Goal: Task Accomplishment & Management: Manage account settings

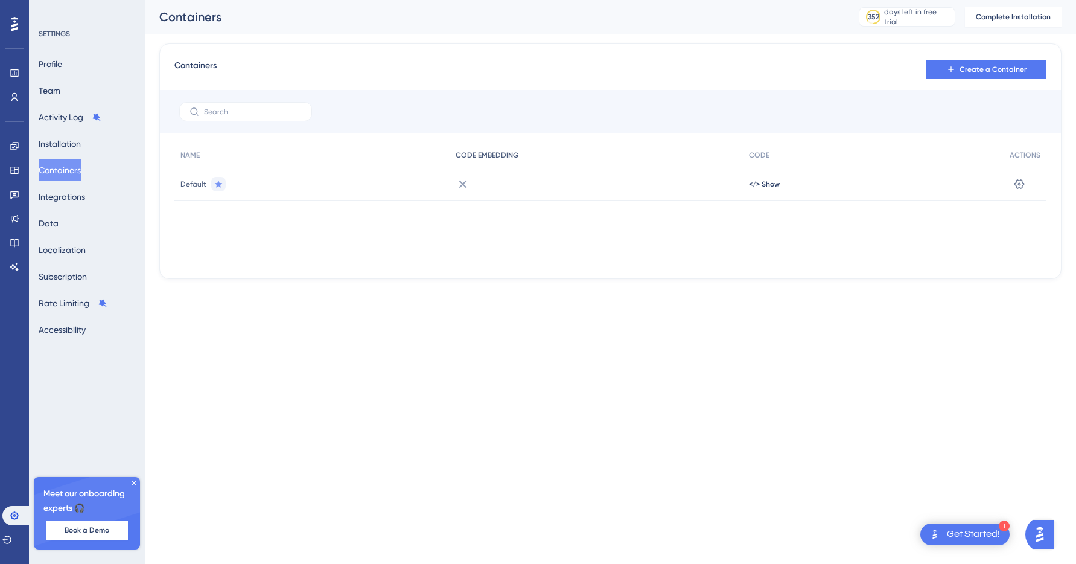
click at [567, 145] on div "CODE EMBEDDING" at bounding box center [596, 155] width 293 height 25
click at [477, 178] on div at bounding box center [596, 184] width 293 height 34
click at [458, 189] on icon at bounding box center [463, 184] width 14 height 14
click at [1023, 179] on icon at bounding box center [1019, 184] width 12 height 12
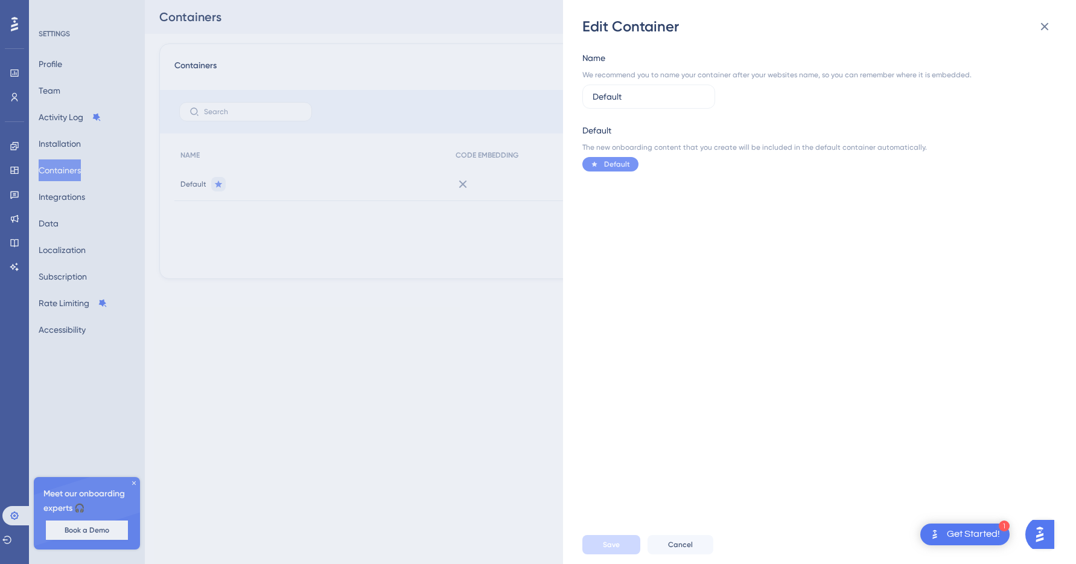
click at [591, 308] on div "Name We recommend you to name your container after your websites name, so you c…" at bounding box center [825, 280] width 486 height 489
click at [571, 309] on div "Edit Container Name We recommend you to name your container after your websites…" at bounding box center [819, 282] width 513 height 564
click at [540, 314] on div "Edit Container Name We recommend you to name your container after your websites…" at bounding box center [538, 282] width 1076 height 564
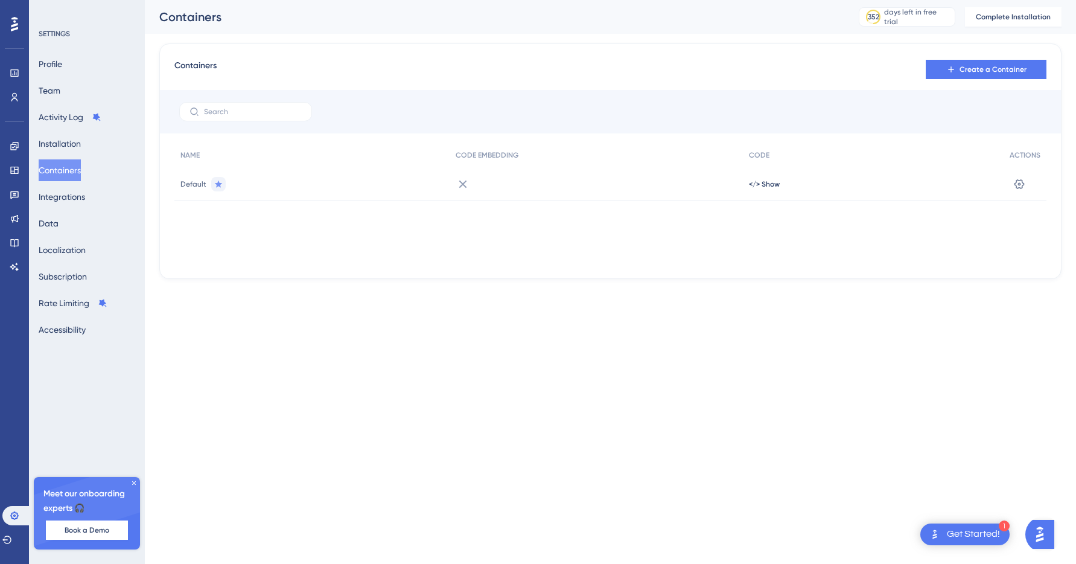
click at [463, 186] on icon at bounding box center [463, 184] width 14 height 14
click at [468, 160] on div "CODE EMBEDDING" at bounding box center [596, 155] width 293 height 25
click at [1038, 538] on img "Open AI Assistant Launcher" at bounding box center [1040, 534] width 22 height 22
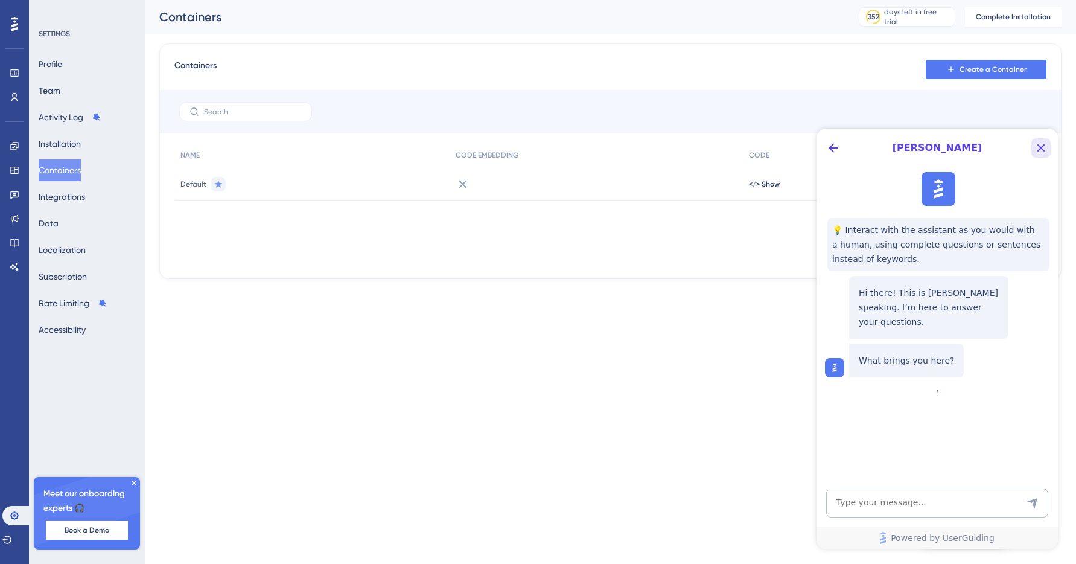
click at [1046, 146] on icon "Close Button" at bounding box center [1041, 148] width 14 height 14
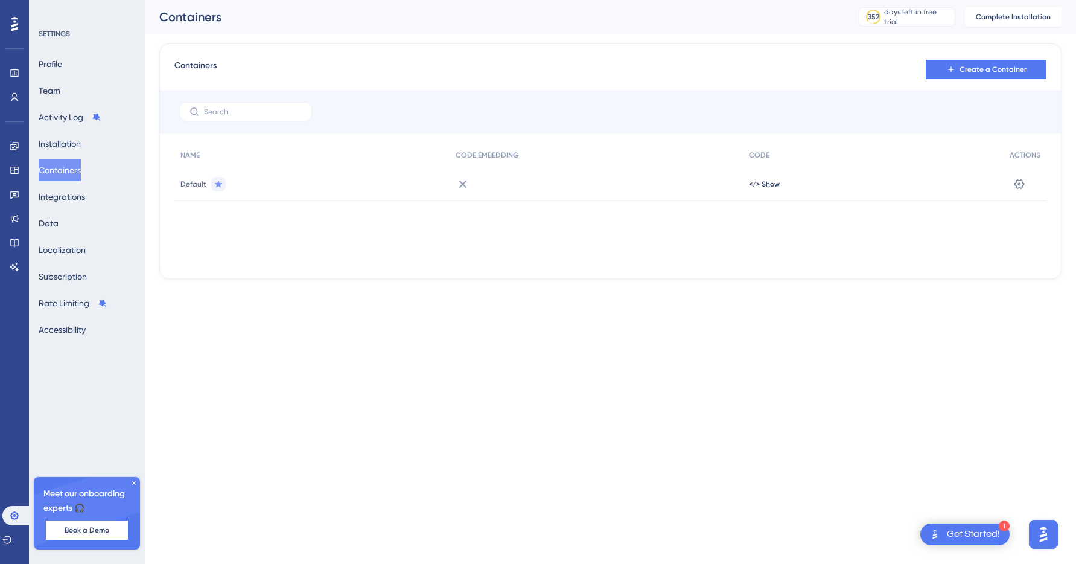
click at [637, 314] on div "Performance Users Engagement Widgets Feedback Product Updates Knowledge Base AI…" at bounding box center [538, 158] width 1076 height 317
click at [70, 63] on button "Profile" at bounding box center [58, 64] width 38 height 22
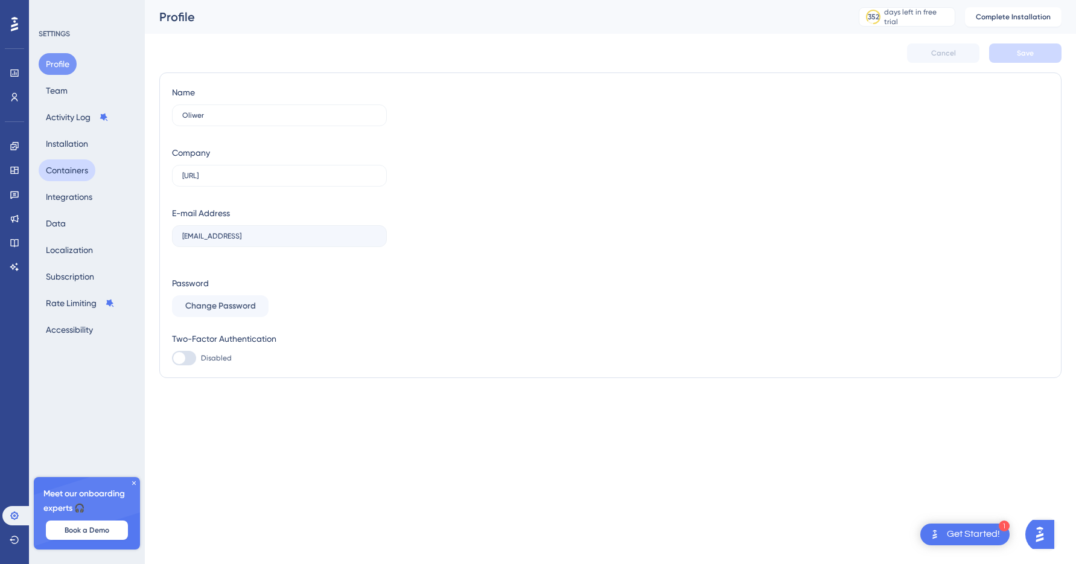
click at [84, 159] on button "Containers" at bounding box center [67, 170] width 57 height 22
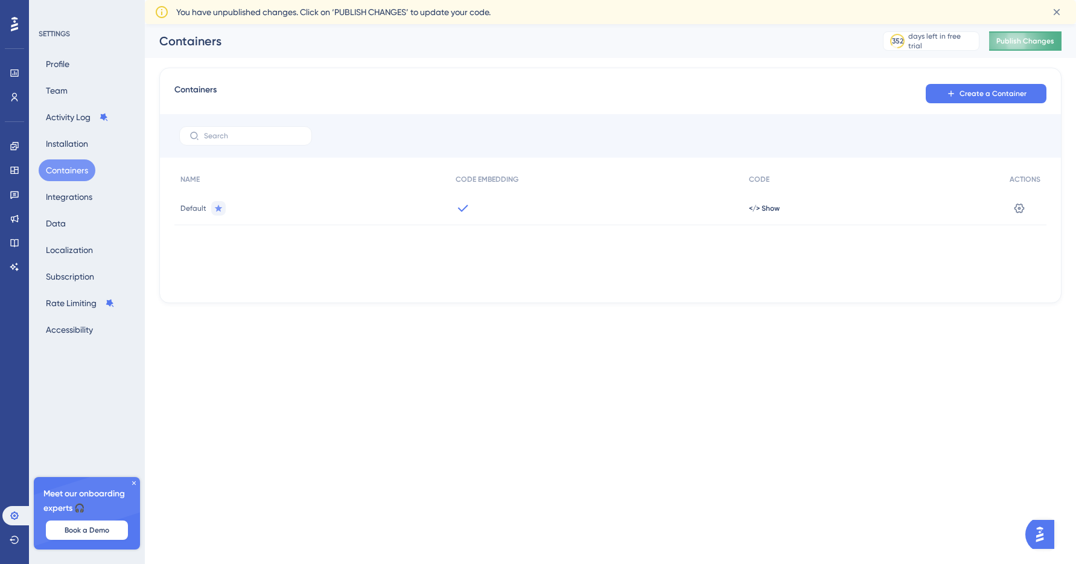
click at [1015, 43] on span "Publish Changes" at bounding box center [1025, 41] width 58 height 10
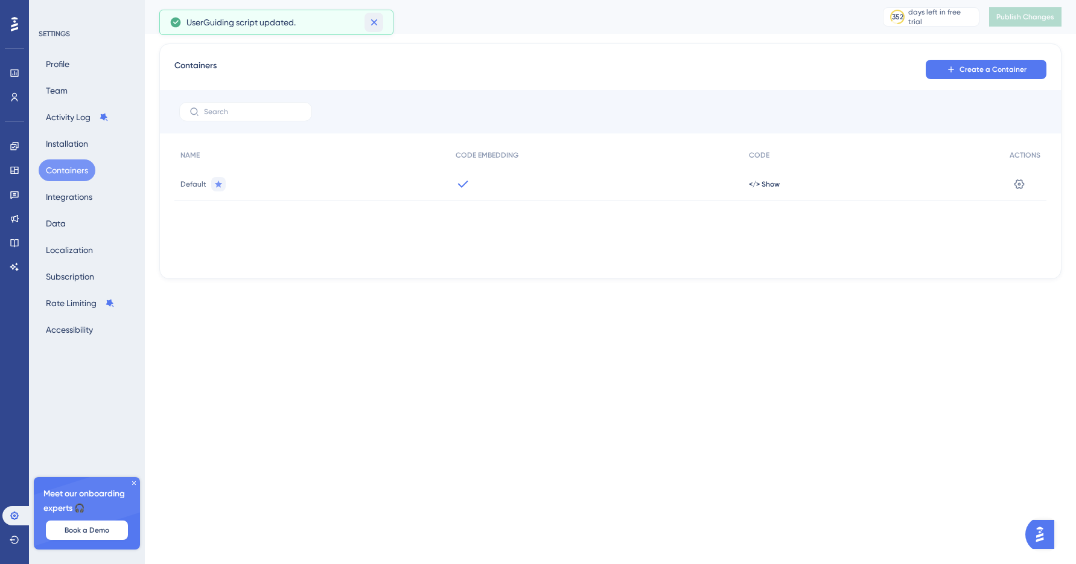
click at [372, 19] on icon at bounding box center [374, 22] width 12 height 12
click at [85, 66] on div "Profile Team Activity Log Installation Containers Integrations Data Localizatio…" at bounding box center [88, 196] width 98 height 287
click at [64, 64] on button "Profile" at bounding box center [58, 64] width 38 height 22
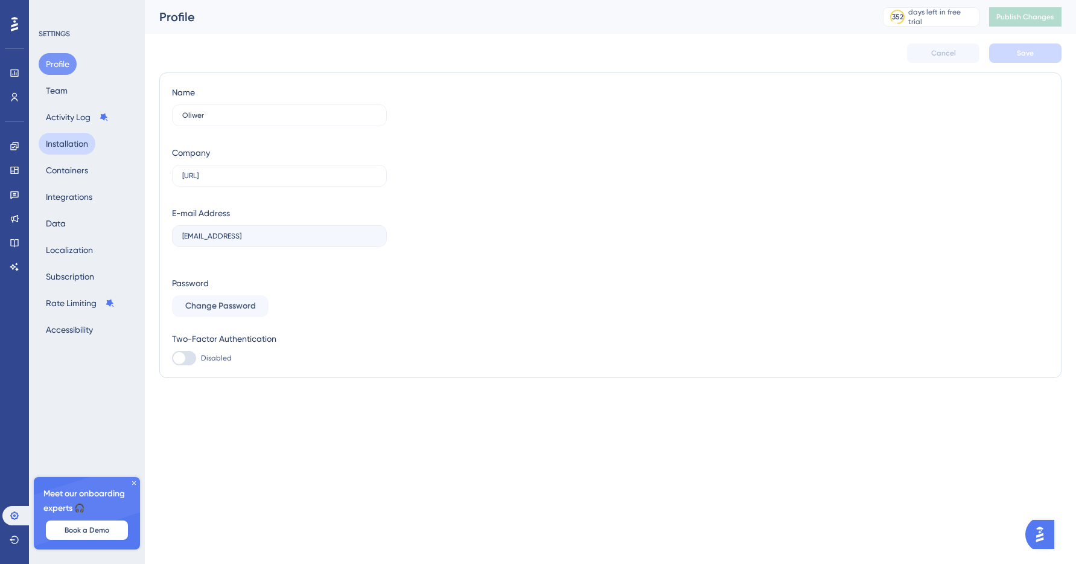
click at [61, 145] on button "Installation" at bounding box center [67, 144] width 57 height 22
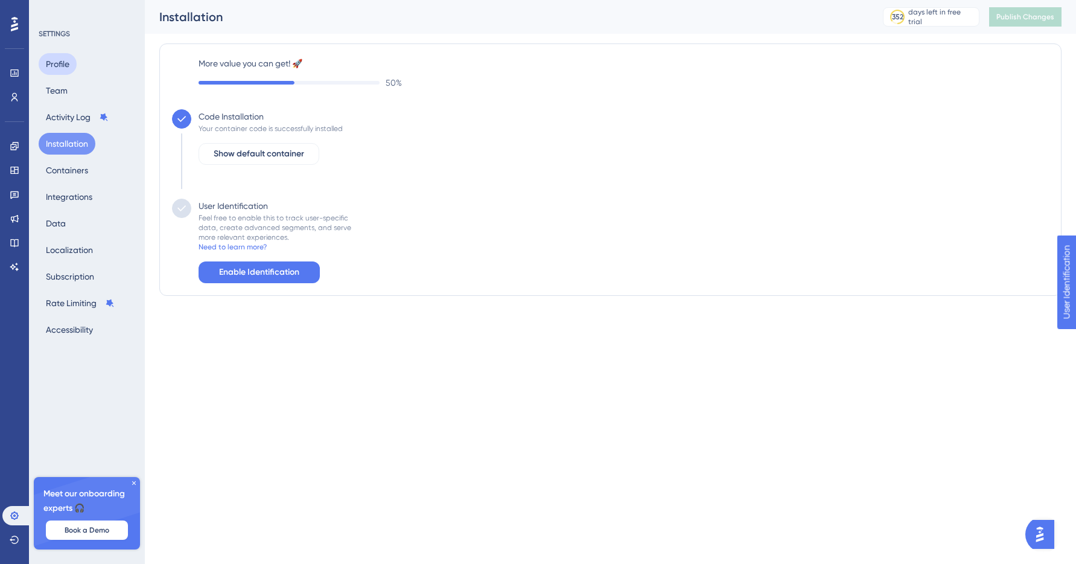
click at [59, 61] on button "Profile" at bounding box center [58, 64] width 38 height 22
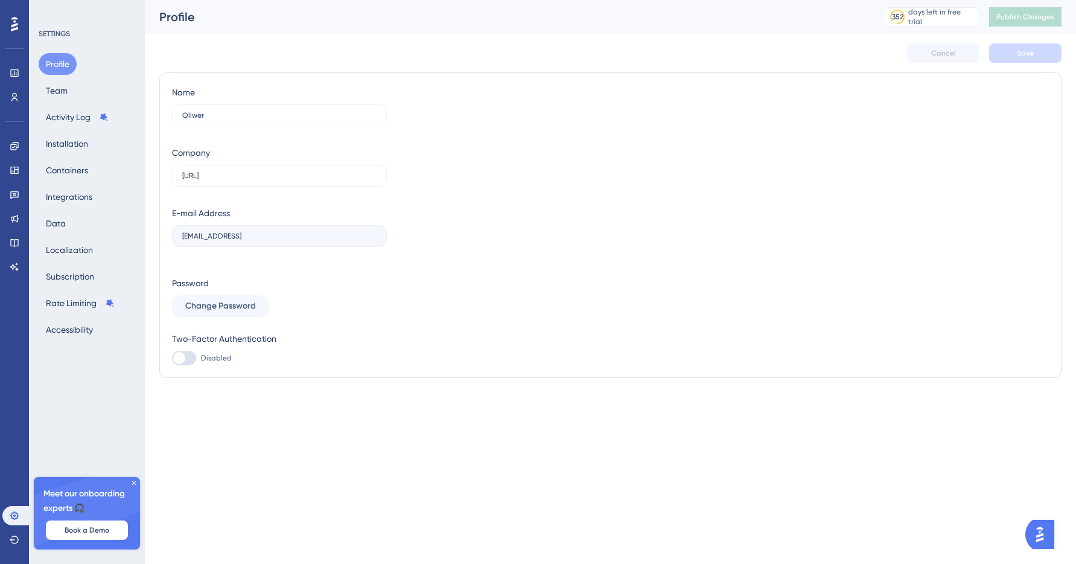
click at [16, 30] on icon at bounding box center [14, 24] width 7 height 14
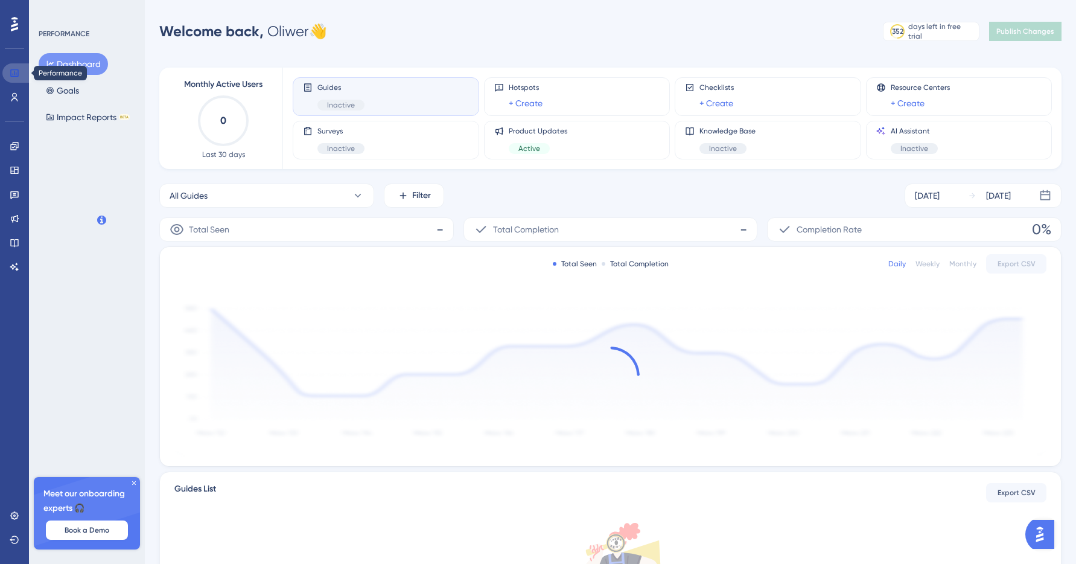
click at [16, 66] on link at bounding box center [16, 72] width 29 height 19
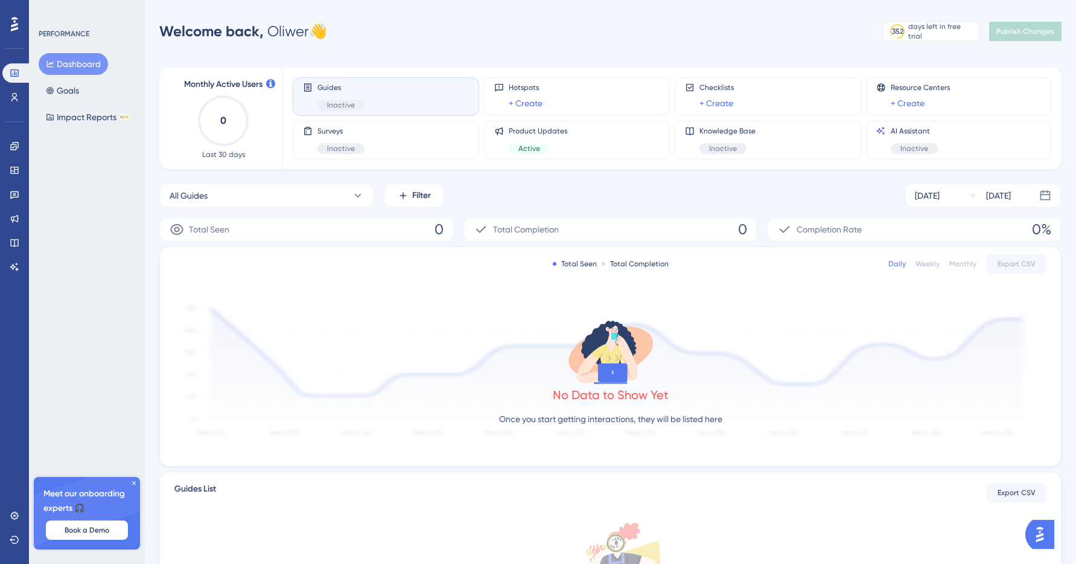
click at [392, 101] on div "Guides Inactive" at bounding box center [386, 97] width 166 height 28
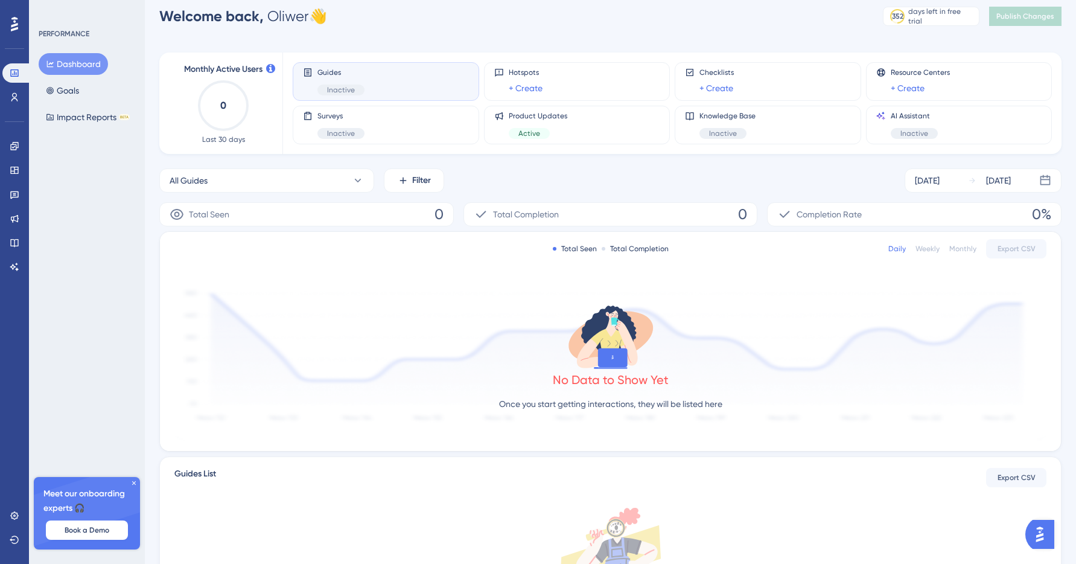
scroll to position [16, 0]
click at [585, 141] on div "Product Updates Active" at bounding box center [577, 124] width 186 height 39
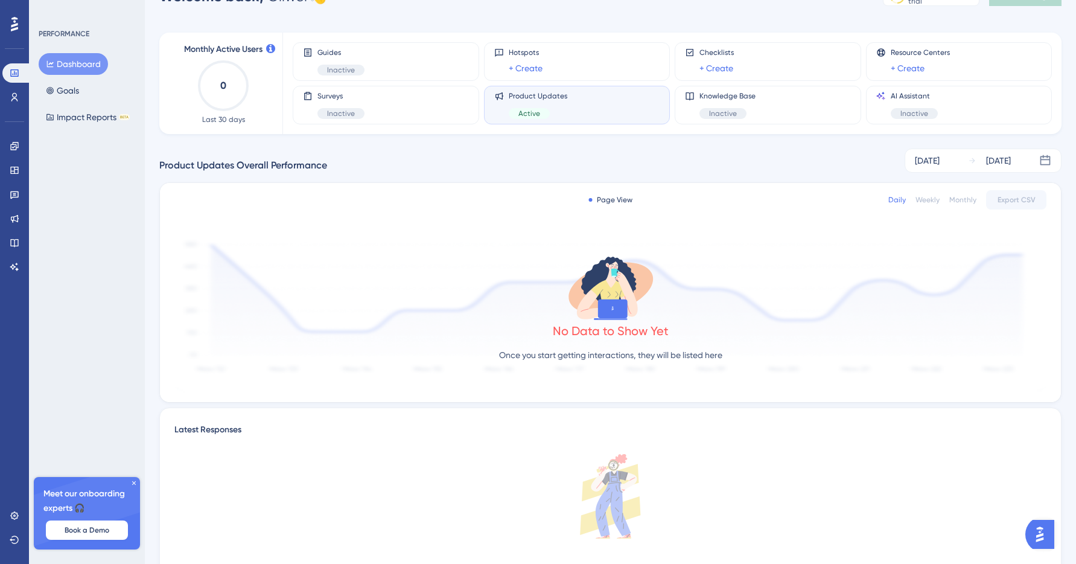
scroll to position [36, 0]
click at [540, 119] on div "Product Updates Active" at bounding box center [577, 103] width 186 height 39
click at [540, 117] on div "Active" at bounding box center [529, 112] width 41 height 11
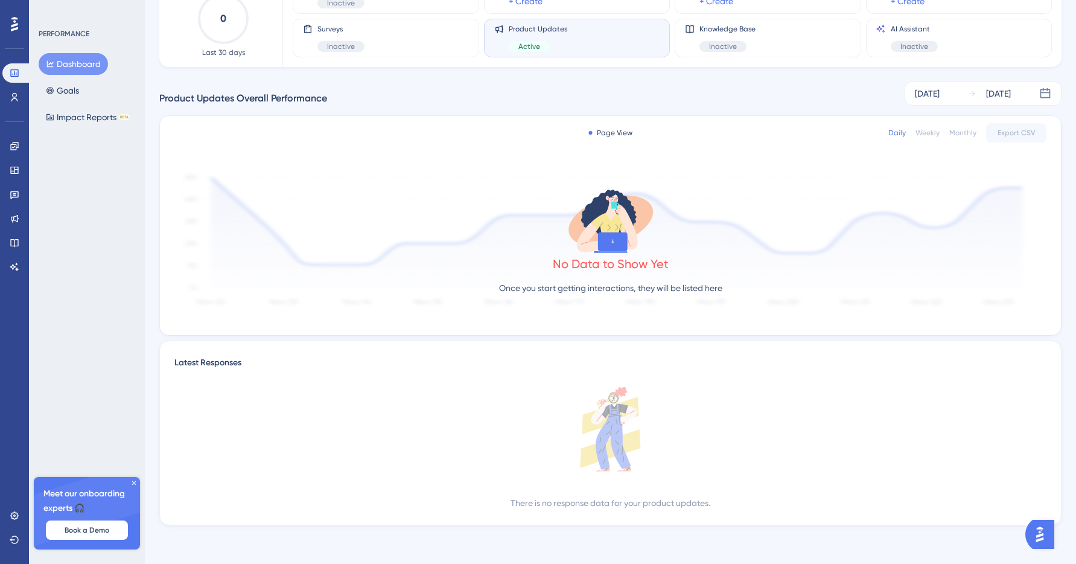
scroll to position [0, 0]
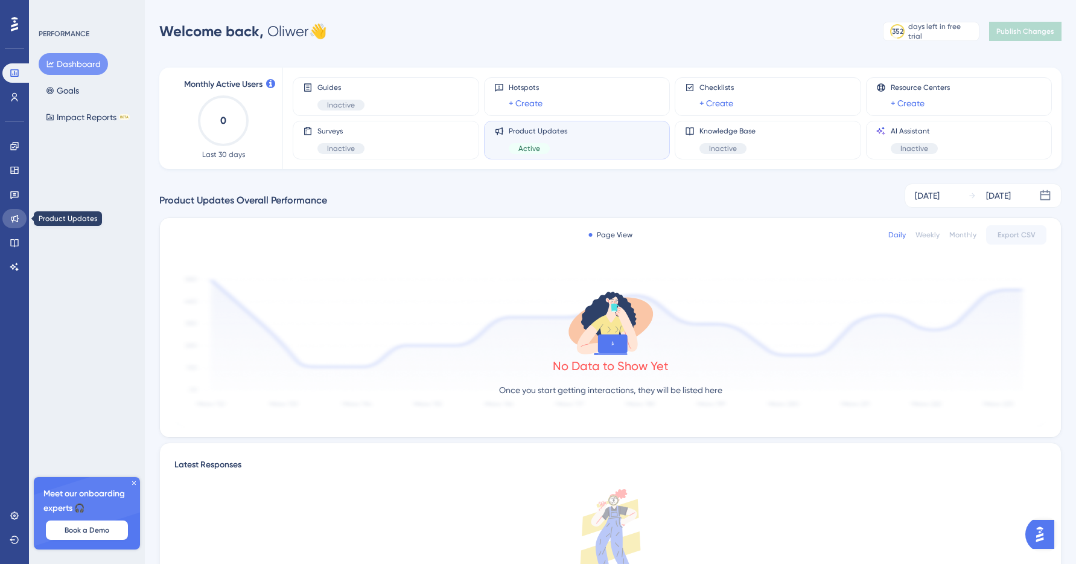
click at [15, 215] on icon at bounding box center [15, 219] width 10 height 10
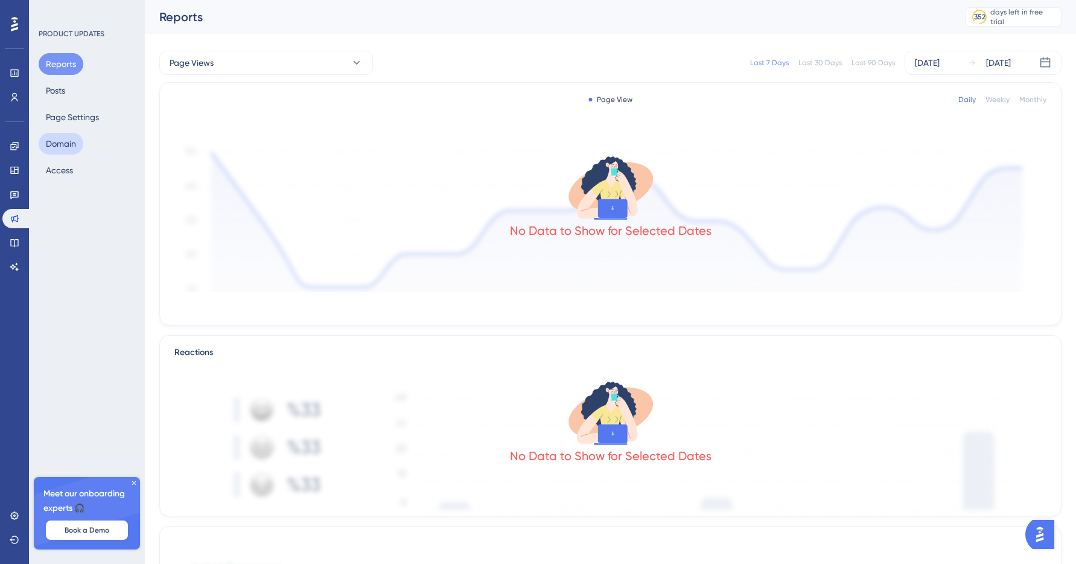
click at [63, 154] on button "Domain" at bounding box center [61, 144] width 45 height 22
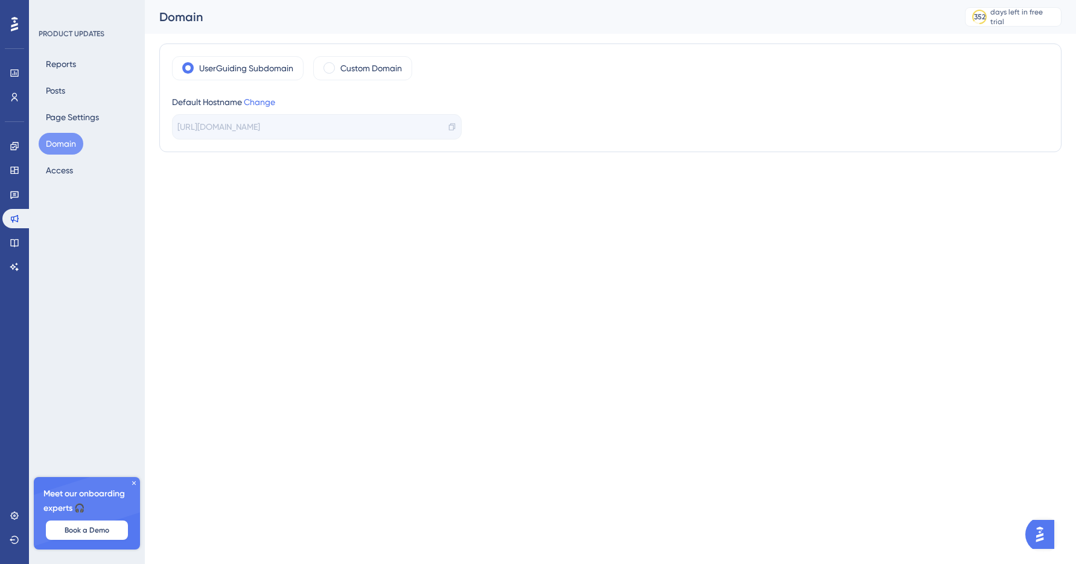
click at [260, 133] on span "https://dataplace-ai-COPV.updates.userguiding.com/pl" at bounding box center [218, 126] width 83 height 14
click at [341, 65] on label "Custom Domain" at bounding box center [371, 68] width 62 height 14
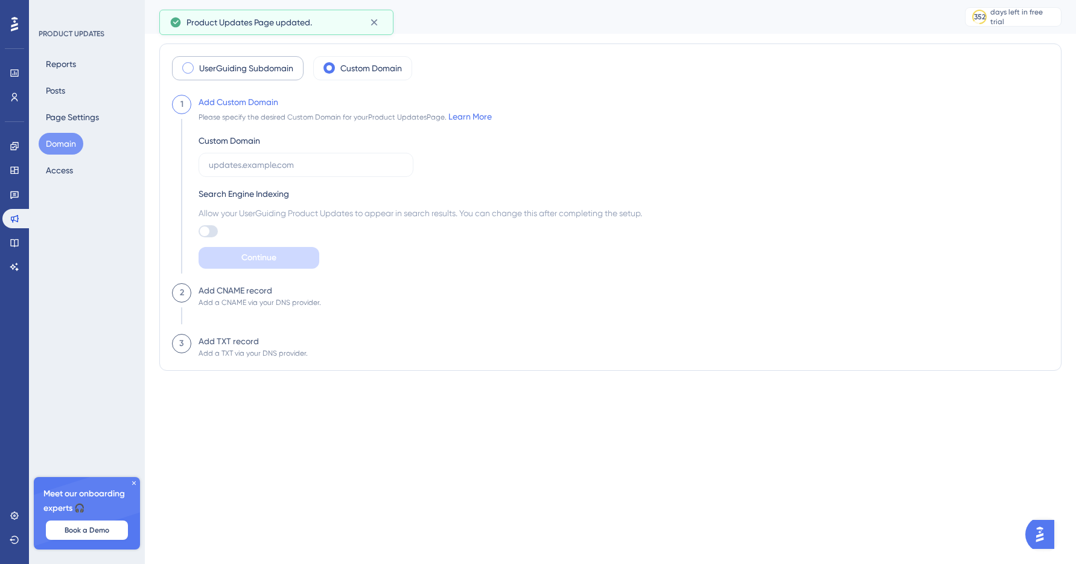
click at [204, 68] on label "UserGuiding Subdomain" at bounding box center [246, 68] width 94 height 14
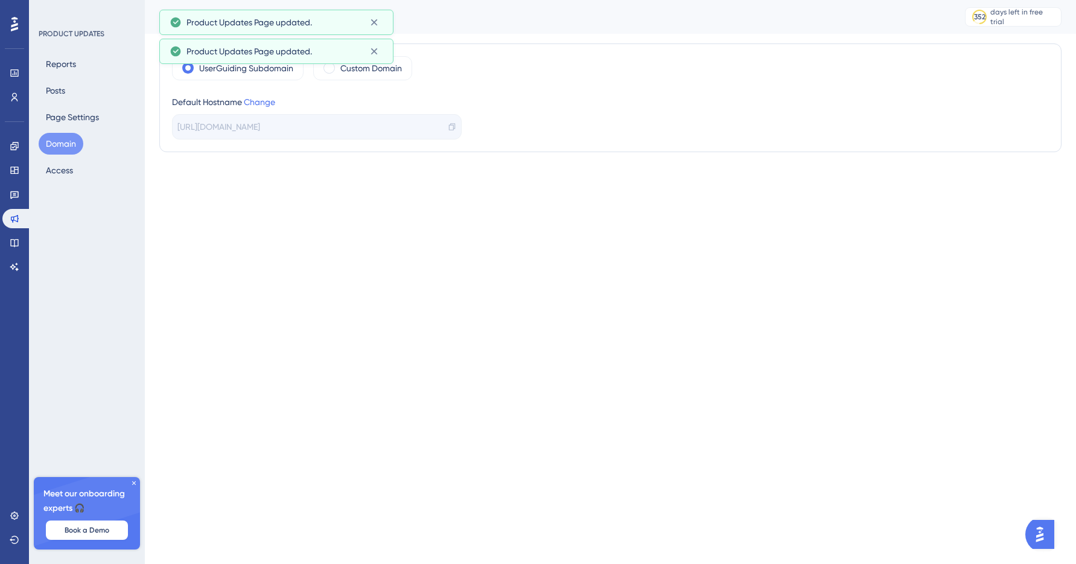
click at [218, 127] on span "https://dataplace-ai-COPV.updates.userguiding.com/pl" at bounding box center [218, 126] width 83 height 14
click at [9, 66] on link at bounding box center [14, 72] width 24 height 19
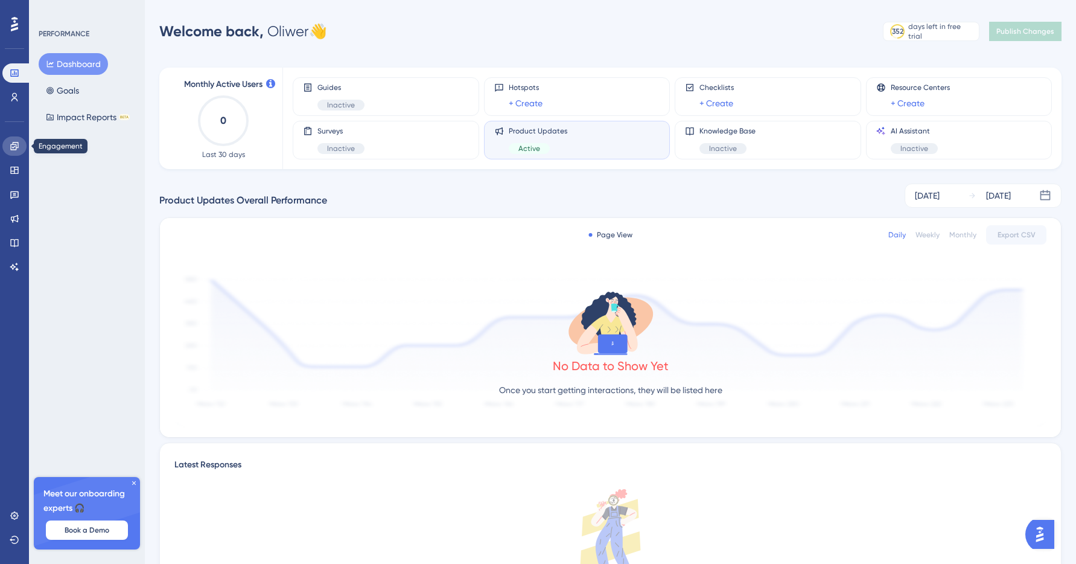
click at [12, 154] on link at bounding box center [14, 145] width 24 height 19
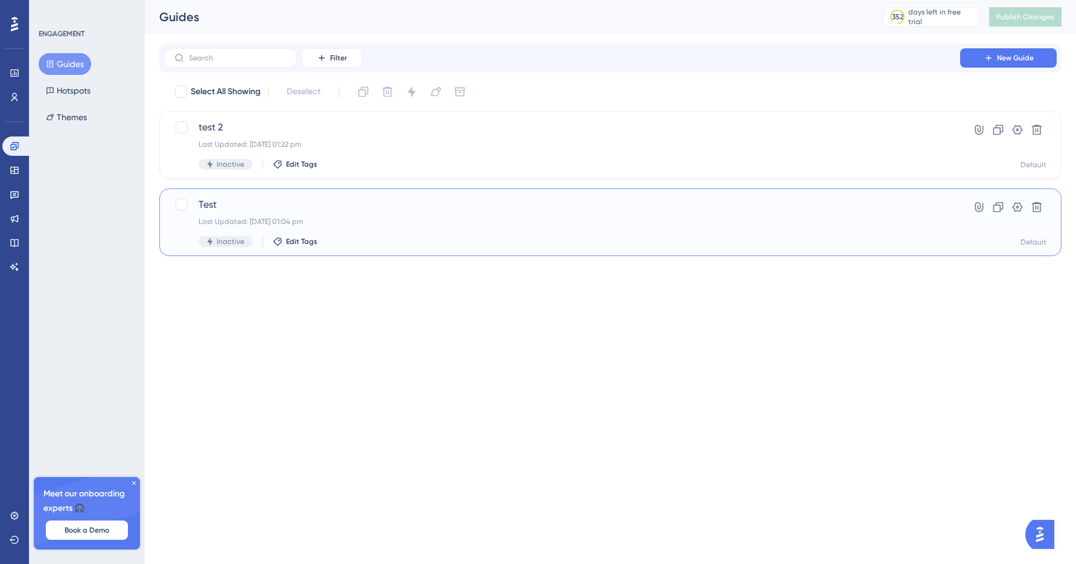
click at [336, 212] on div "Test Last Updated: 05 Sept 2025 01:04 pm Inactive Edit Tags" at bounding box center [562, 221] width 727 height 49
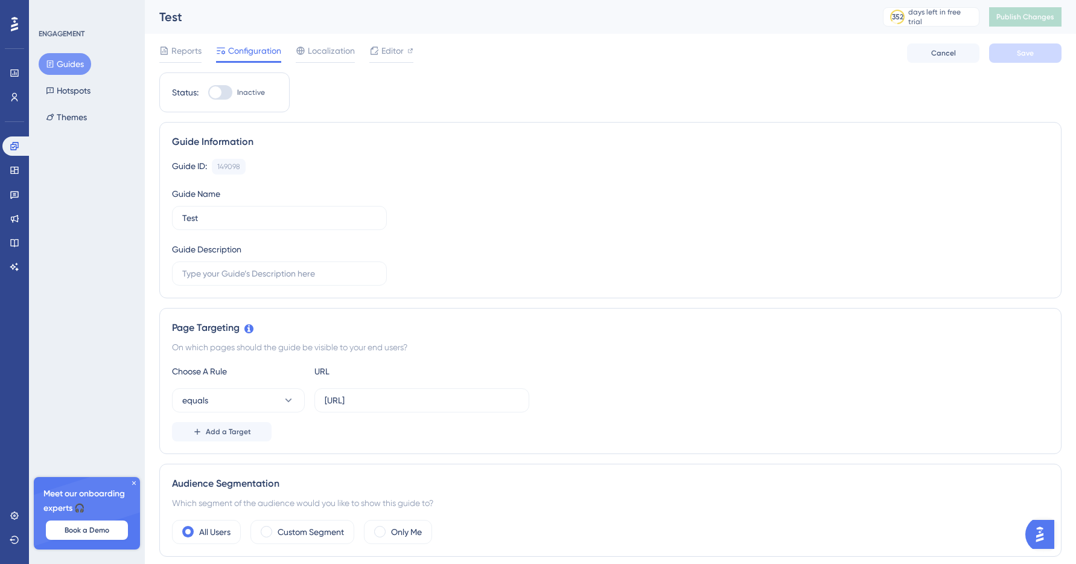
click at [218, 87] on div at bounding box center [215, 92] width 12 height 12
click at [208, 92] on input "Inactive" at bounding box center [208, 92] width 1 height 1
checkbox input "false"
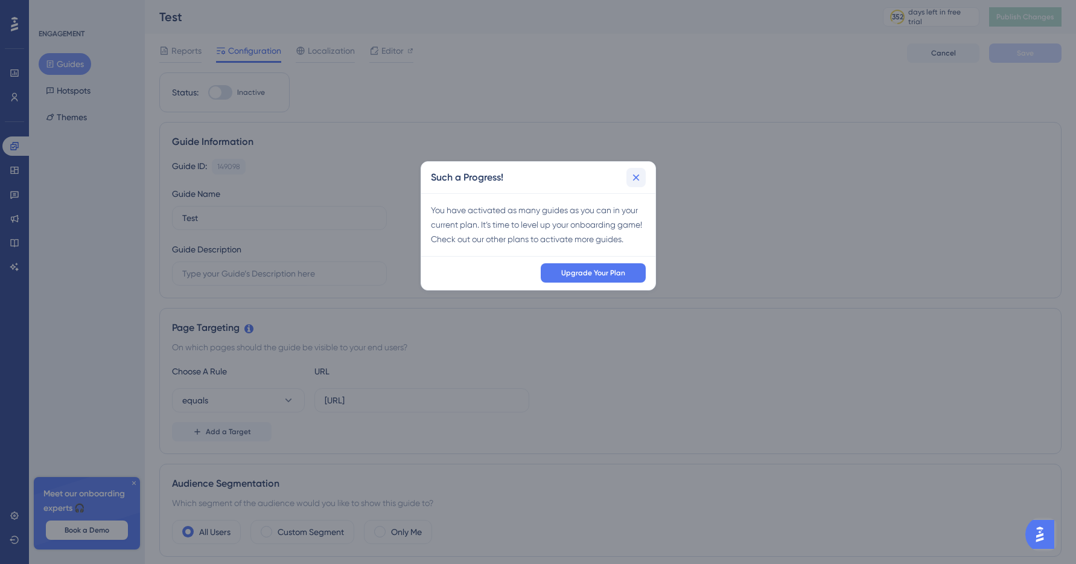
click at [638, 174] on icon at bounding box center [635, 177] width 7 height 7
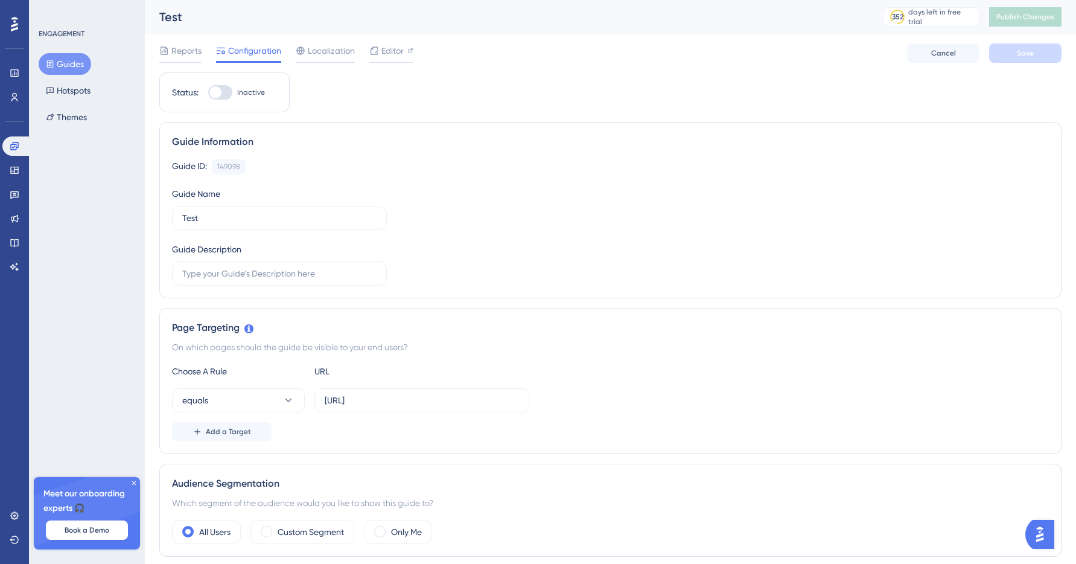
click at [74, 68] on button "Guides" at bounding box center [65, 64] width 52 height 22
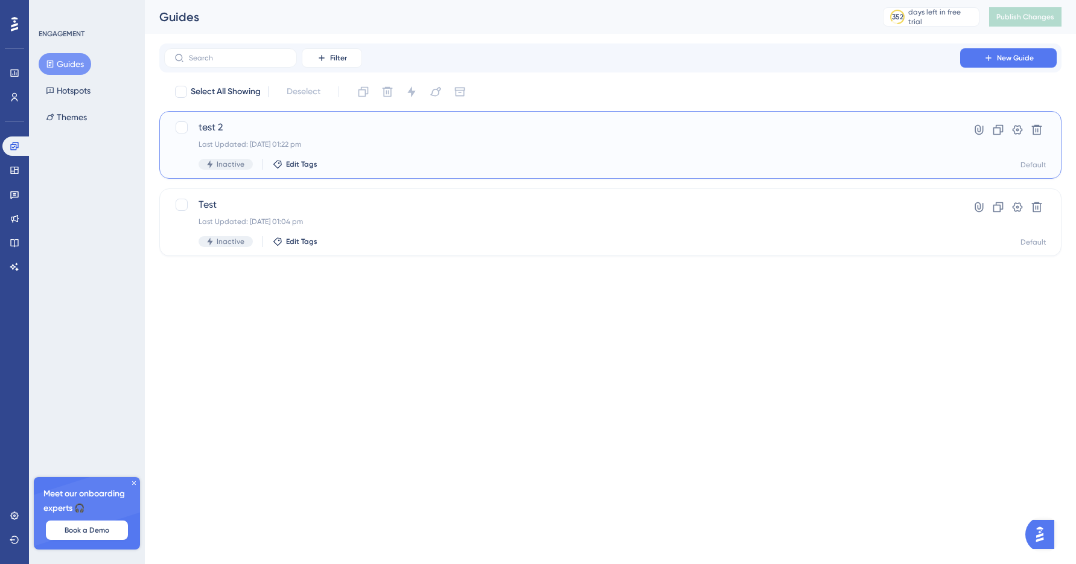
click at [258, 135] on div "test 2 Last Updated: 05 Sept 2025 01:22 pm Inactive Edit Tags" at bounding box center [562, 144] width 727 height 49
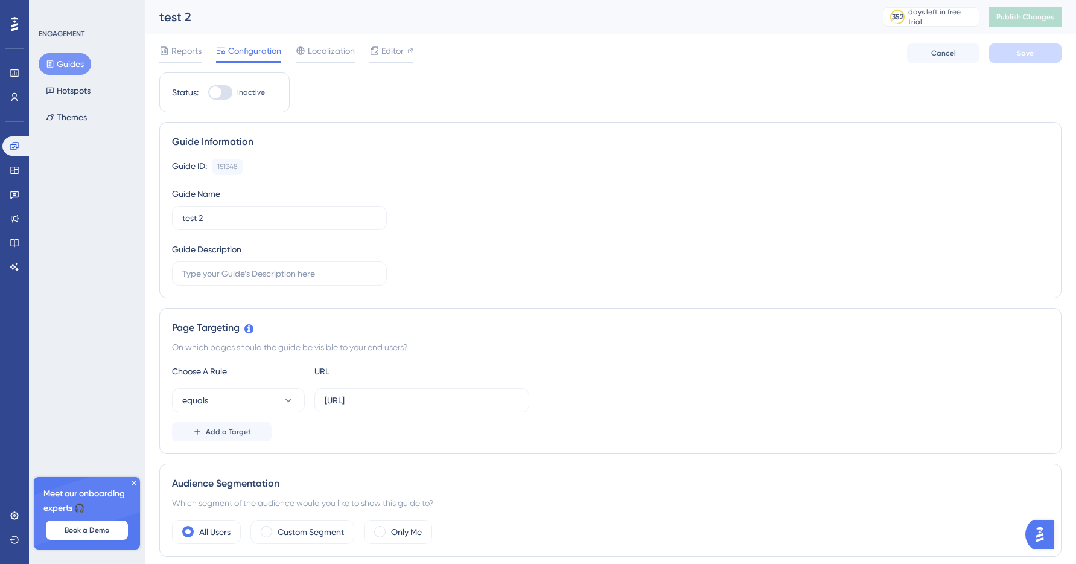
click at [223, 98] on div at bounding box center [220, 92] width 24 height 14
click at [208, 93] on input "Inactive" at bounding box center [208, 92] width 1 height 1
checkbox input "false"
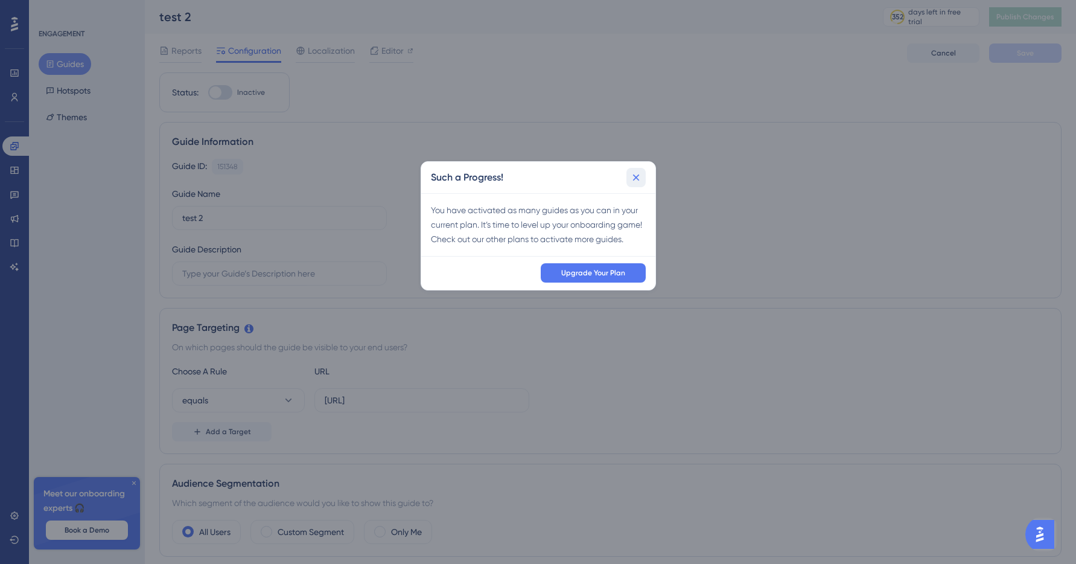
click at [637, 171] on icon at bounding box center [636, 177] width 12 height 12
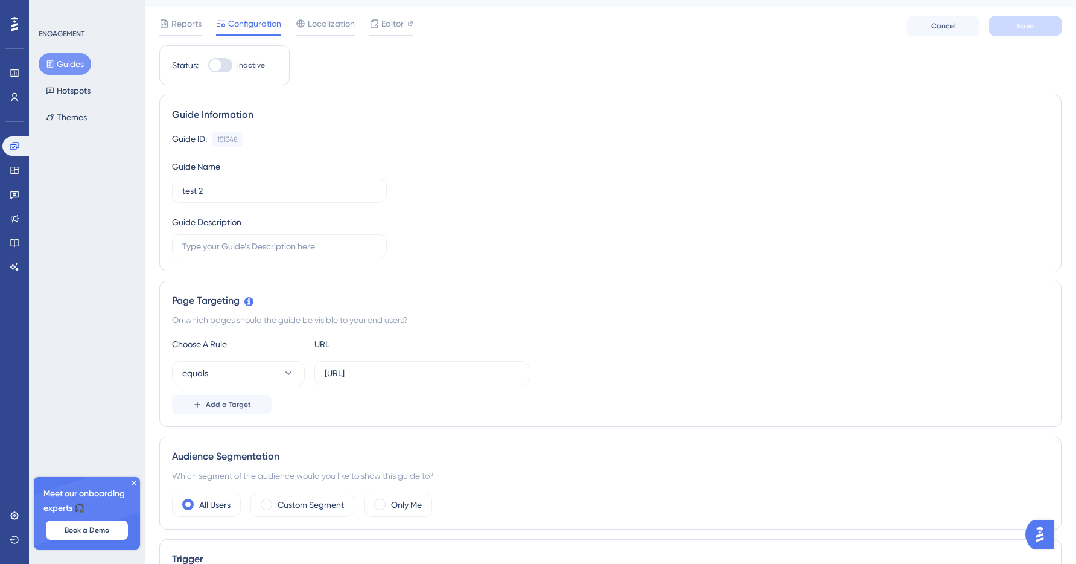
scroll to position [26, 0]
click at [416, 387] on div "Choose A Rule URL equals https://placeme.dataplace.ai/choose-location Add a Tar…" at bounding box center [610, 376] width 877 height 77
click at [430, 376] on input "https://placeme.dataplace.ai/choose-location" at bounding box center [422, 373] width 194 height 13
paste input "alpha.placeme.dataplace.ai/"
type input "https://alpha.placeme.dataplace.ai/"
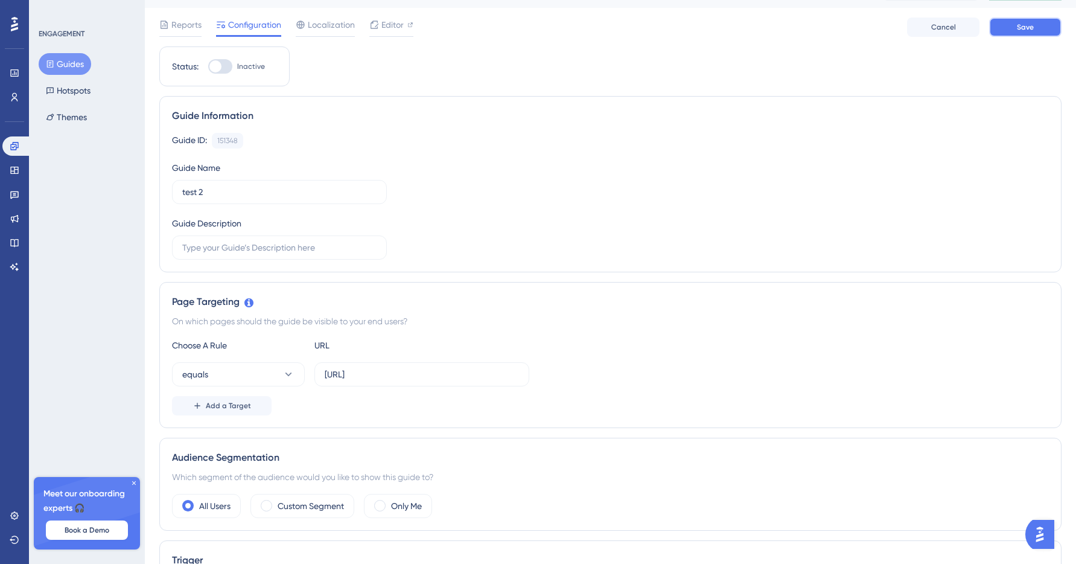
click at [1032, 36] on button "Save" at bounding box center [1025, 26] width 72 height 19
click at [13, 144] on icon at bounding box center [14, 146] width 8 height 8
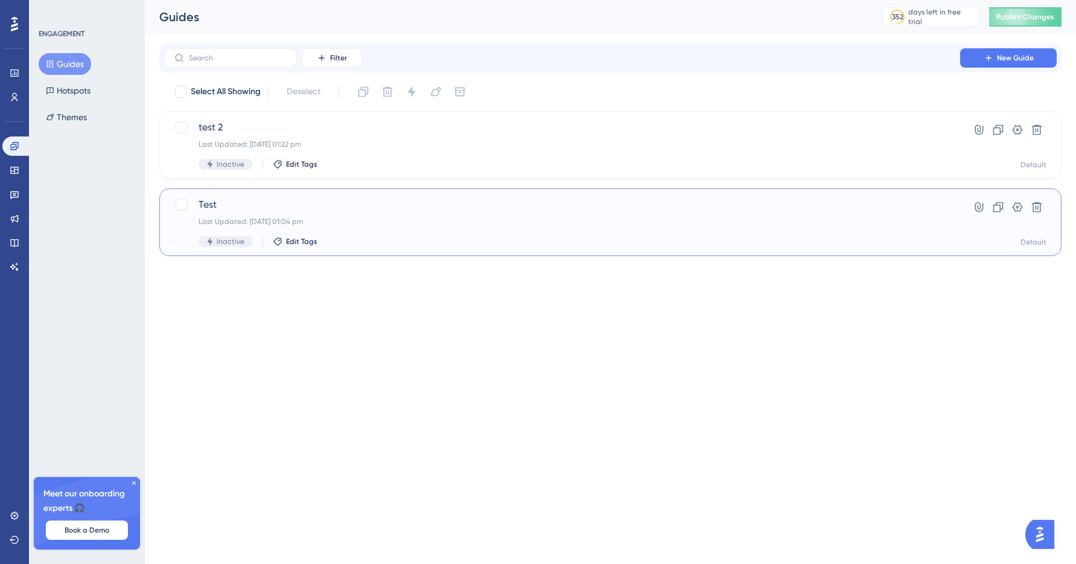
click at [284, 201] on span "Test" at bounding box center [562, 204] width 727 height 14
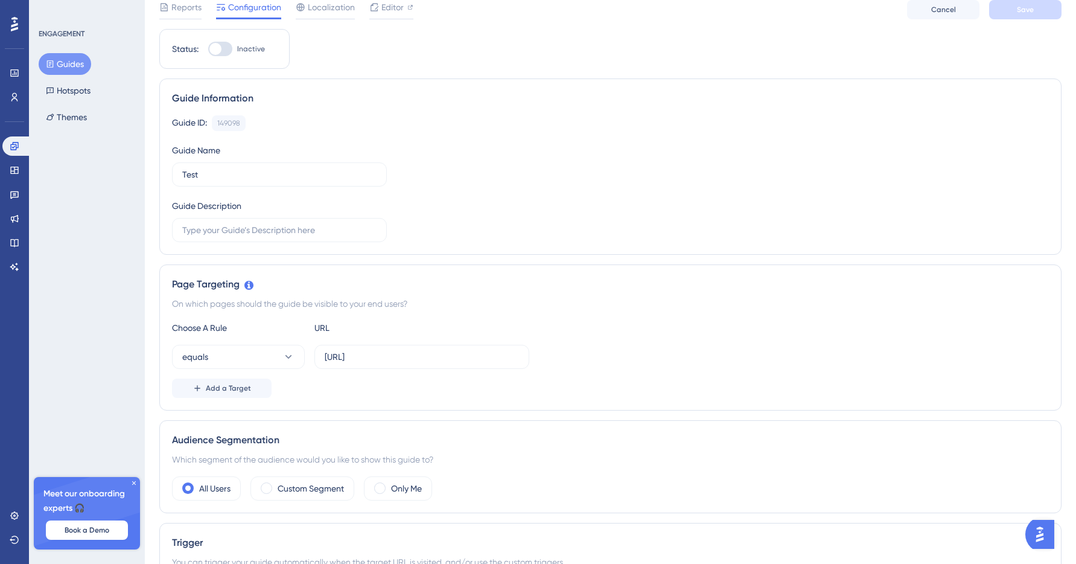
scroll to position [104, 0]
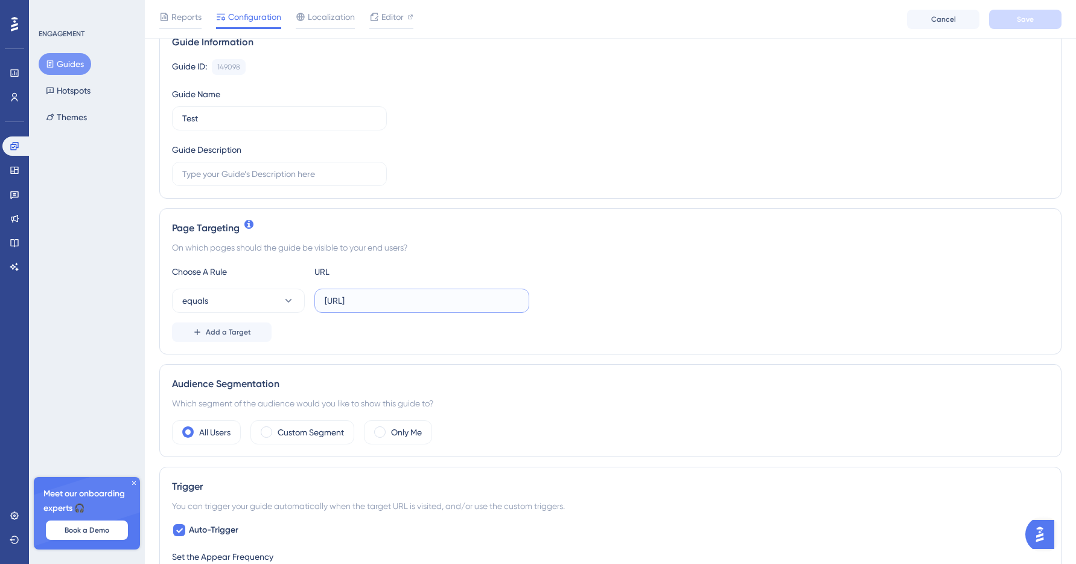
click at [368, 296] on input "https://placeme.dataplace.ai/choose-location" at bounding box center [422, 300] width 194 height 13
paste input "alpha.placeme.dataplace.ai/"
type input "https://alpha.placeme.dataplace.ai/"
click at [1011, 16] on button "Save" at bounding box center [1025, 19] width 72 height 19
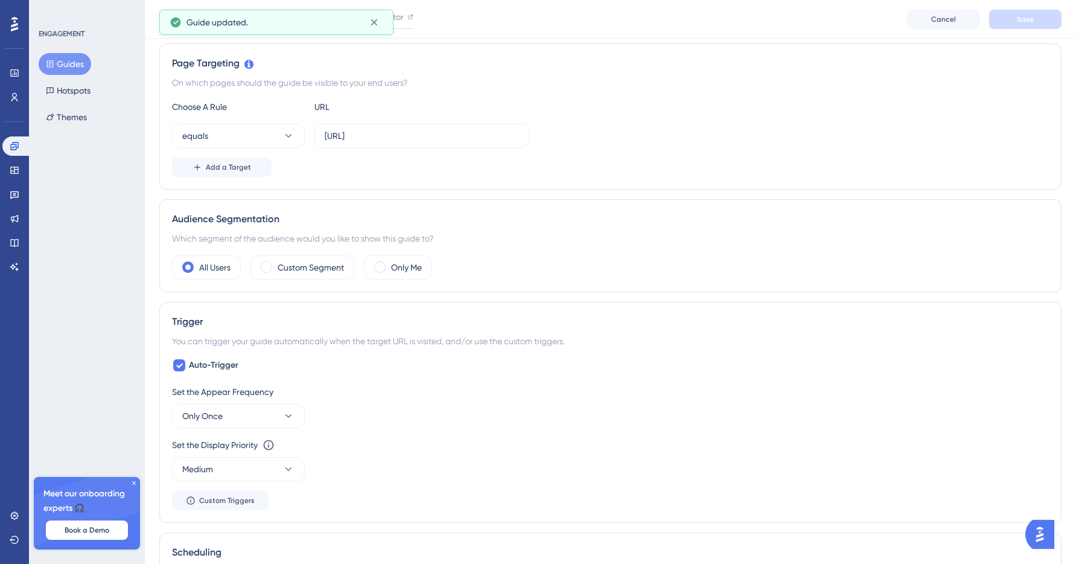
scroll to position [0, 0]
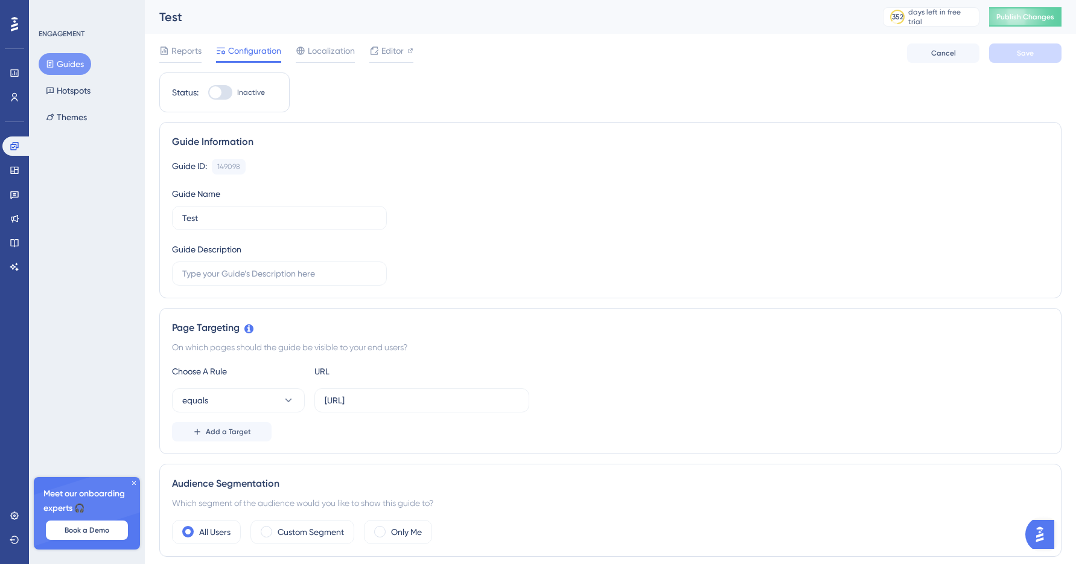
click at [219, 95] on div at bounding box center [215, 92] width 12 height 12
click at [208, 93] on input "Inactive" at bounding box center [208, 92] width 1 height 1
checkbox input "false"
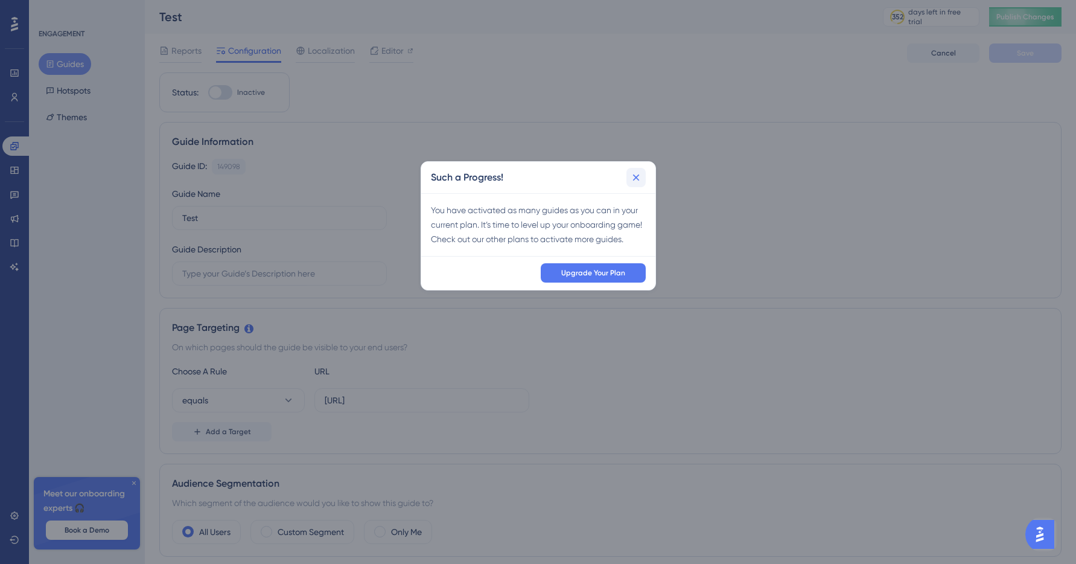
click at [637, 177] on icon at bounding box center [636, 177] width 12 height 12
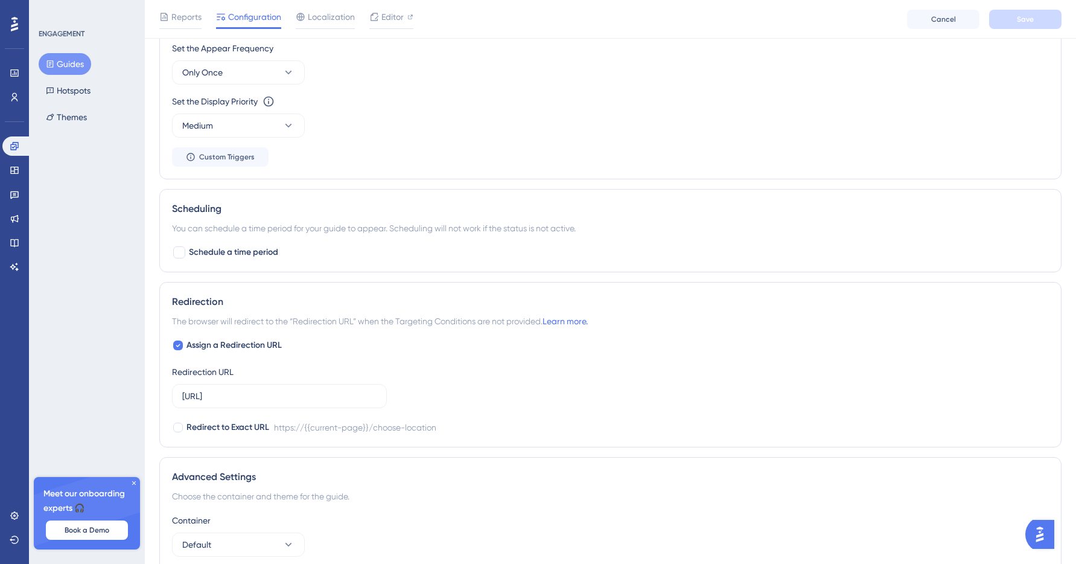
scroll to position [722, 0]
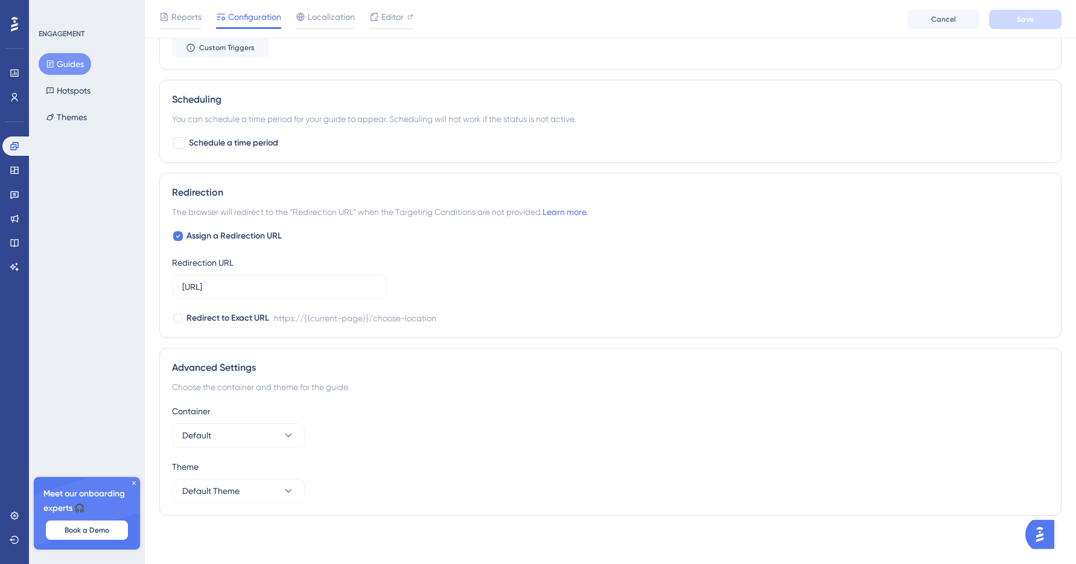
click at [134, 483] on icon at bounding box center [134, 483] width 4 height 4
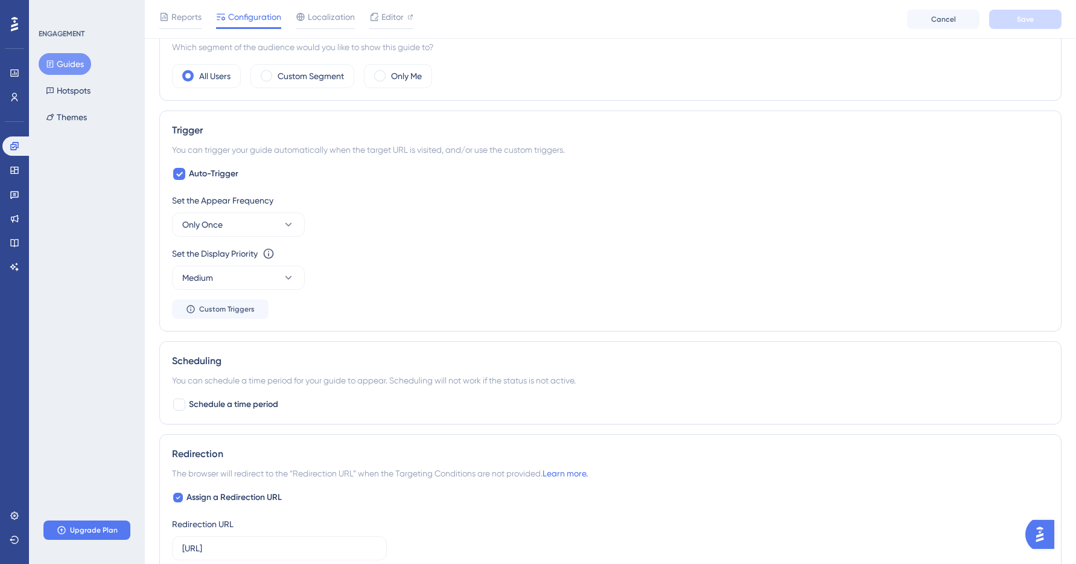
scroll to position [0, 0]
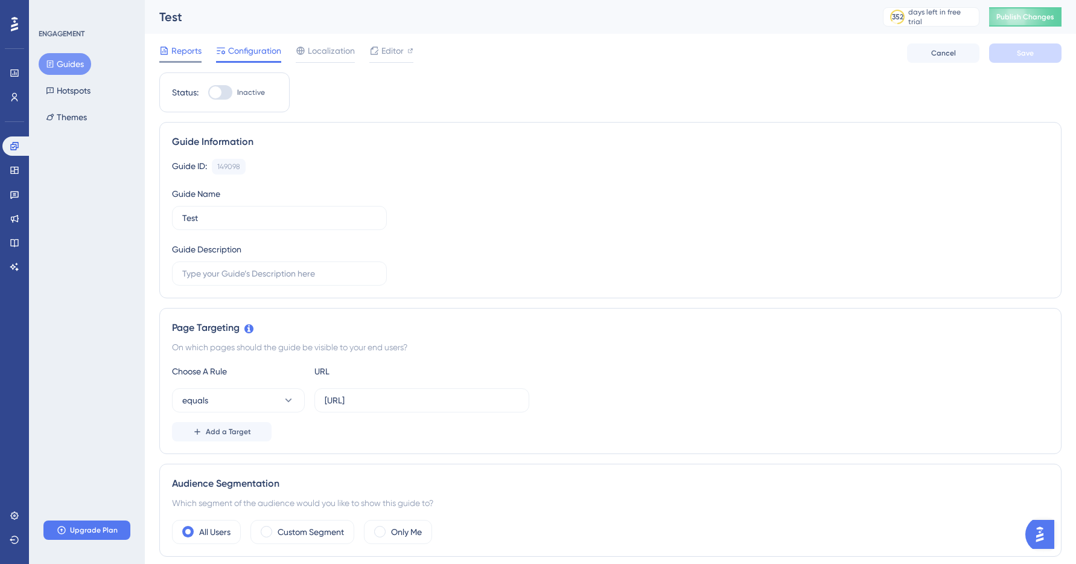
click at [194, 60] on div "Reports" at bounding box center [180, 52] width 42 height 19
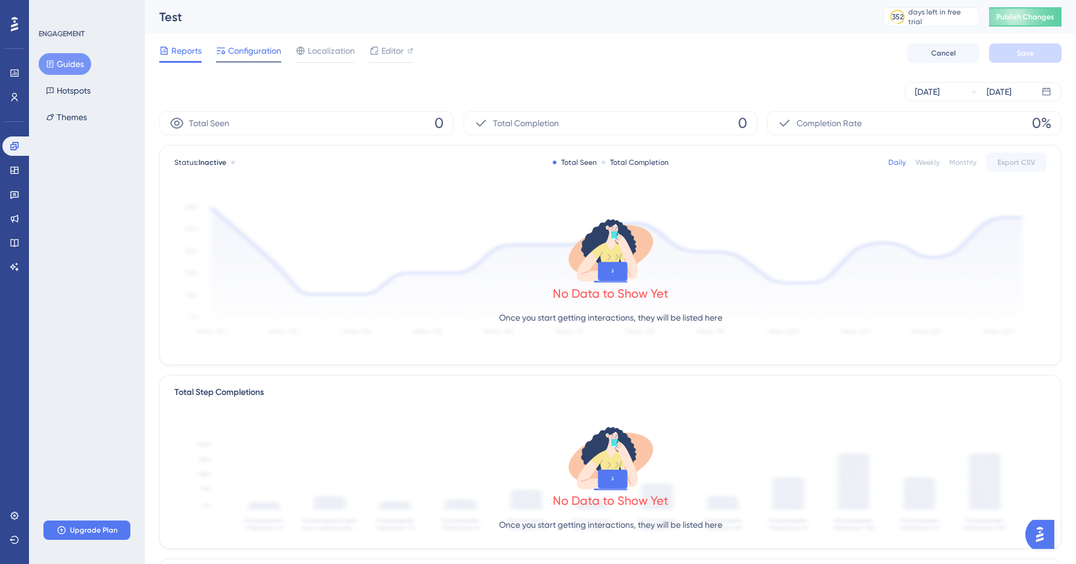
click at [250, 49] on span "Configuration" at bounding box center [254, 50] width 53 height 14
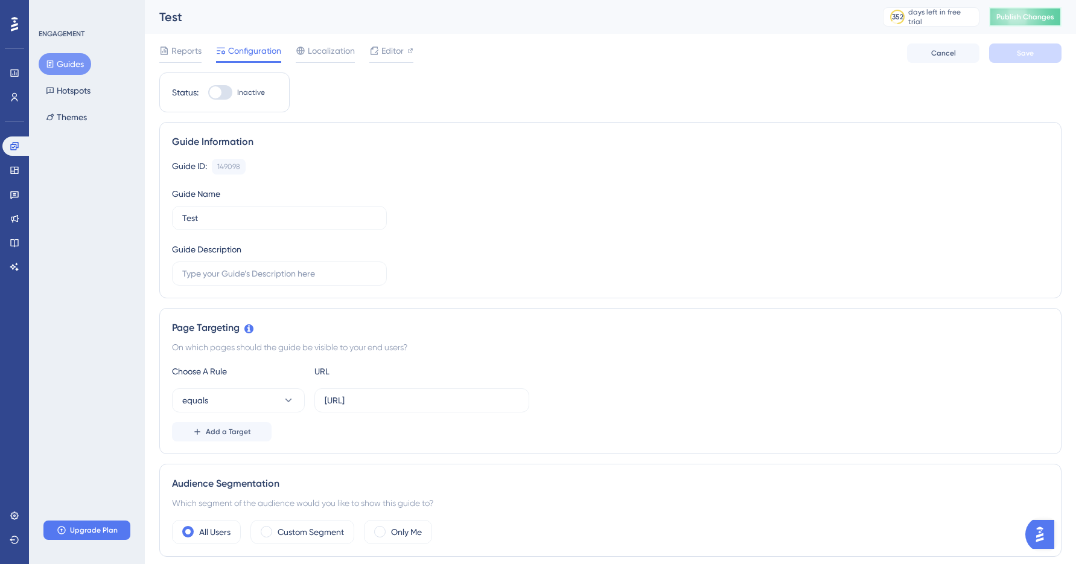
click at [1019, 19] on span "Publish Changes" at bounding box center [1025, 17] width 58 height 10
click at [22, 27] on div at bounding box center [14, 23] width 19 height 19
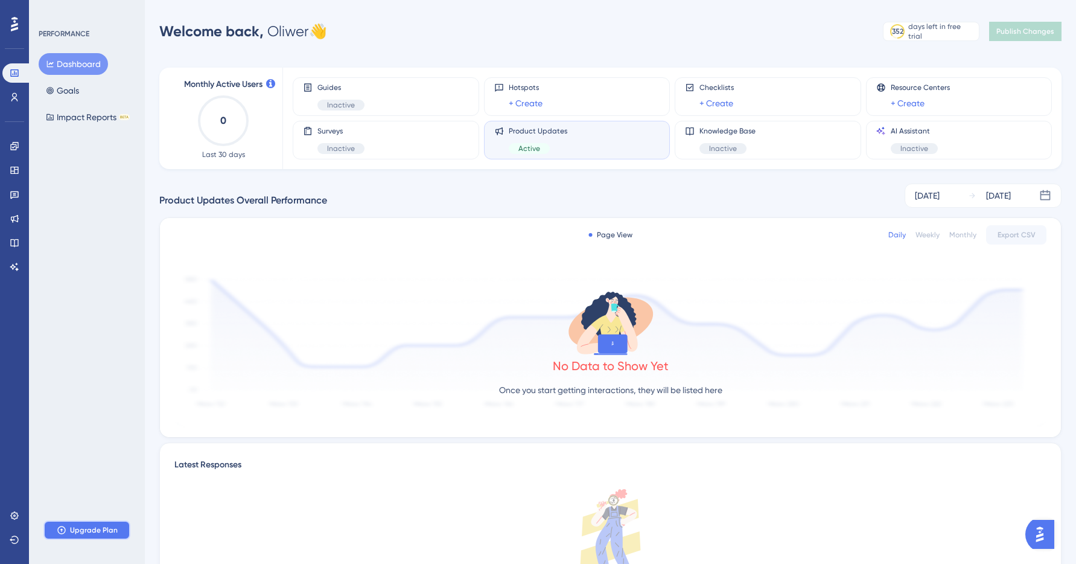
click at [81, 534] on span "Upgrade Plan" at bounding box center [94, 530] width 48 height 10
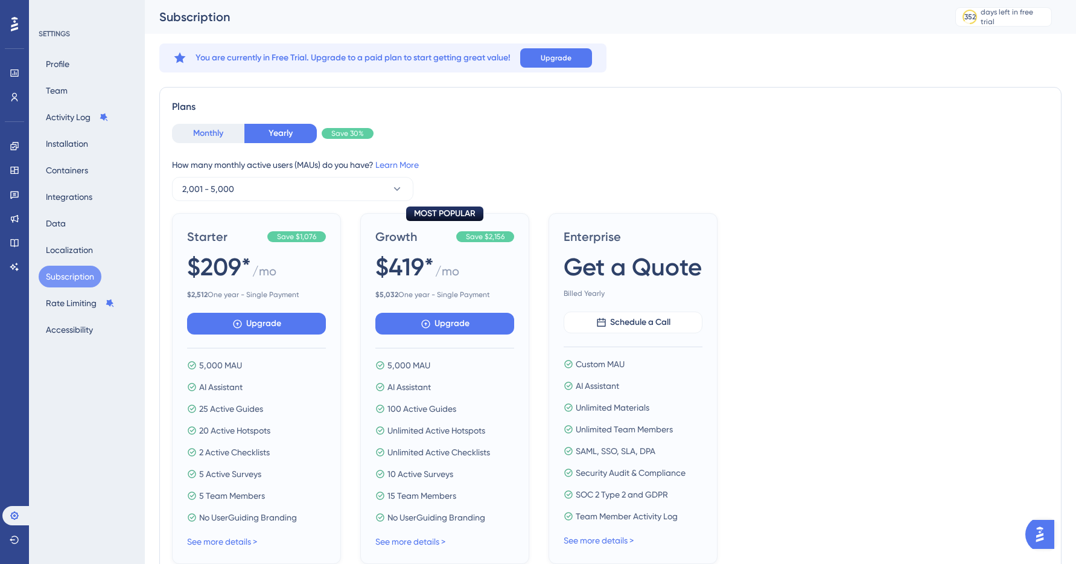
click at [202, 136] on button "Monthly" at bounding box center [208, 133] width 72 height 19
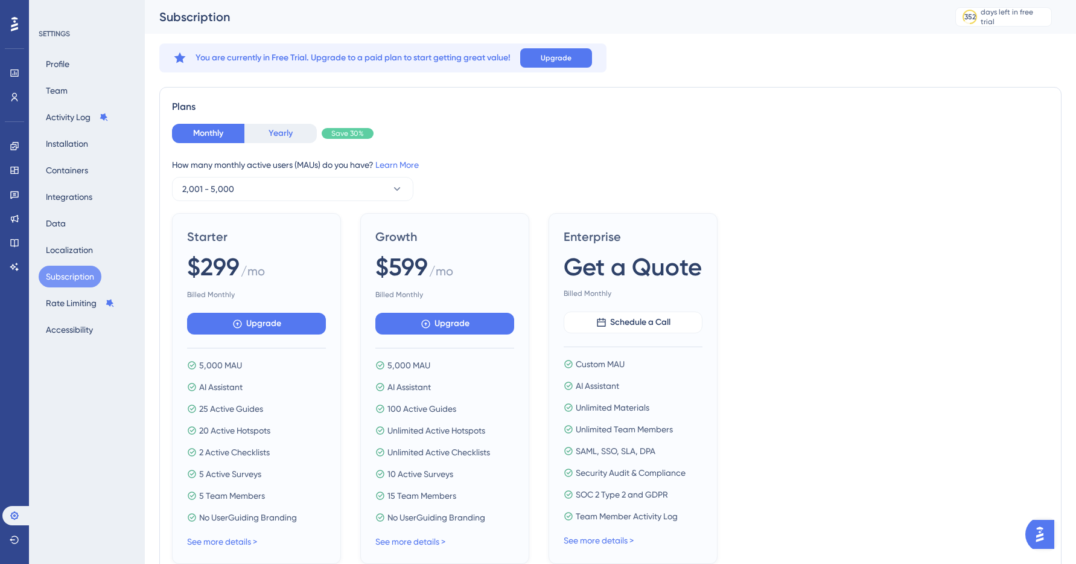
click at [271, 134] on button "Yearly" at bounding box center [280, 133] width 72 height 19
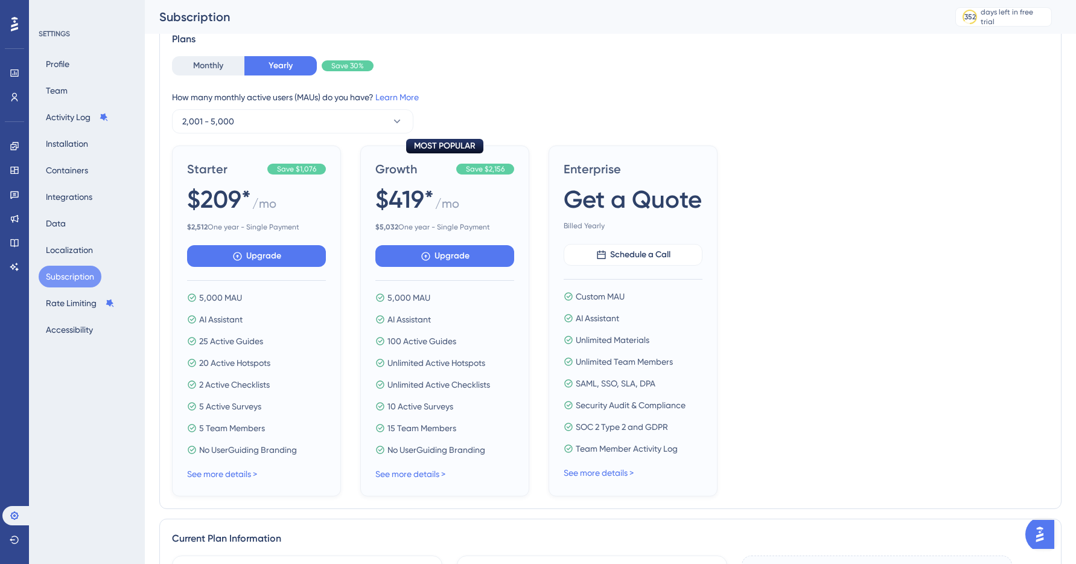
scroll to position [78, 0]
click at [200, 66] on button "Monthly" at bounding box center [208, 65] width 72 height 19
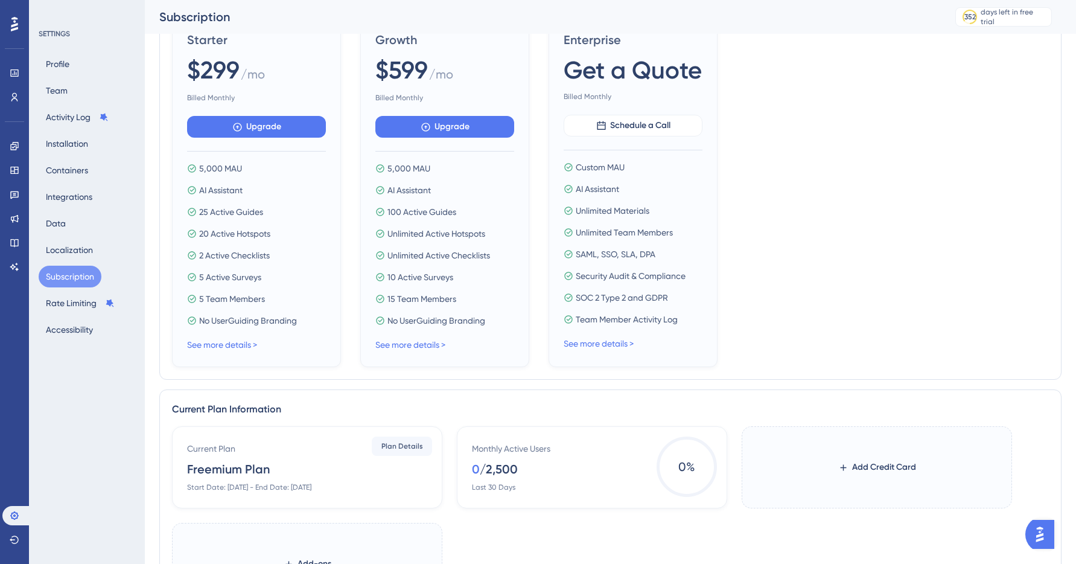
scroll to position [157, 0]
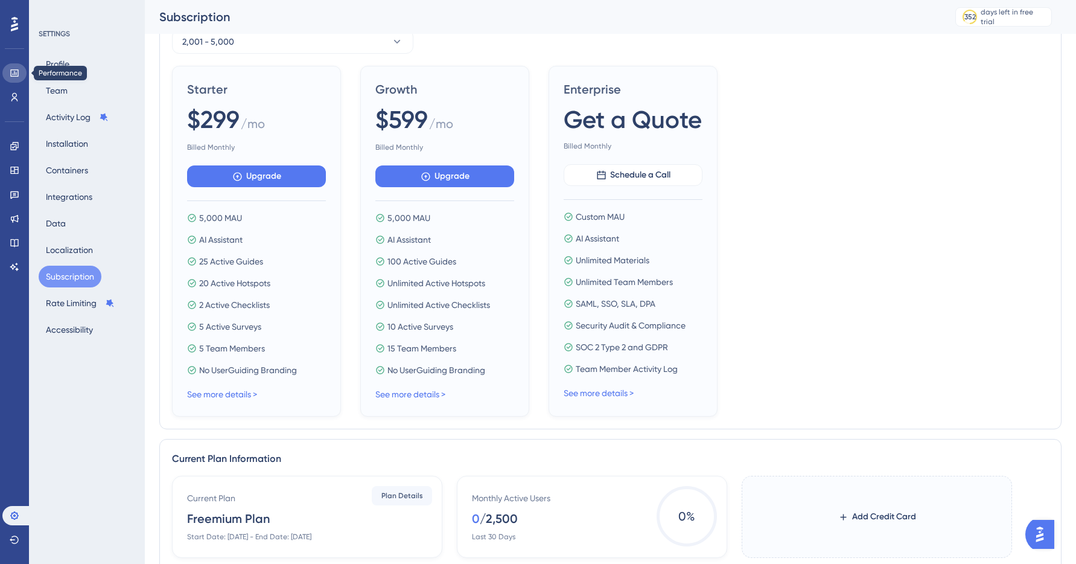
click at [18, 80] on link at bounding box center [14, 72] width 24 height 19
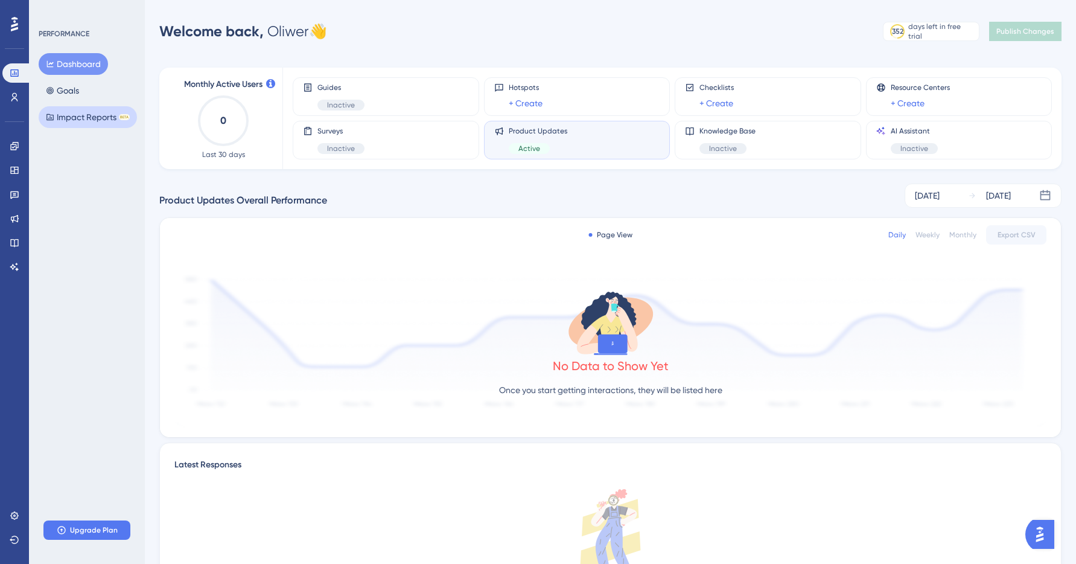
click at [79, 121] on button "Impact Reports BETA" at bounding box center [88, 117] width 98 height 22
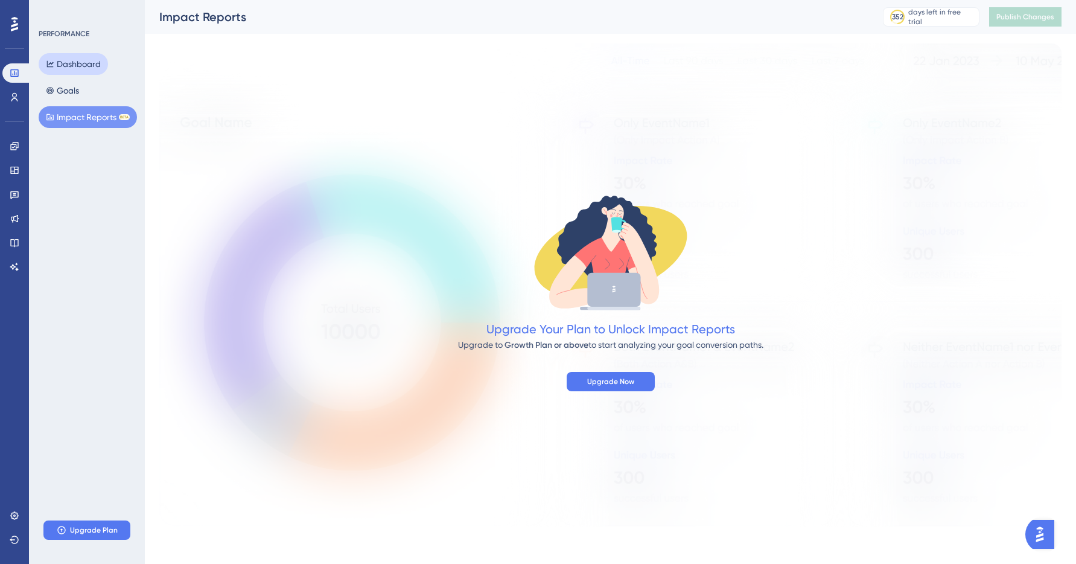
click at [78, 60] on button "Dashboard" at bounding box center [73, 64] width 69 height 22
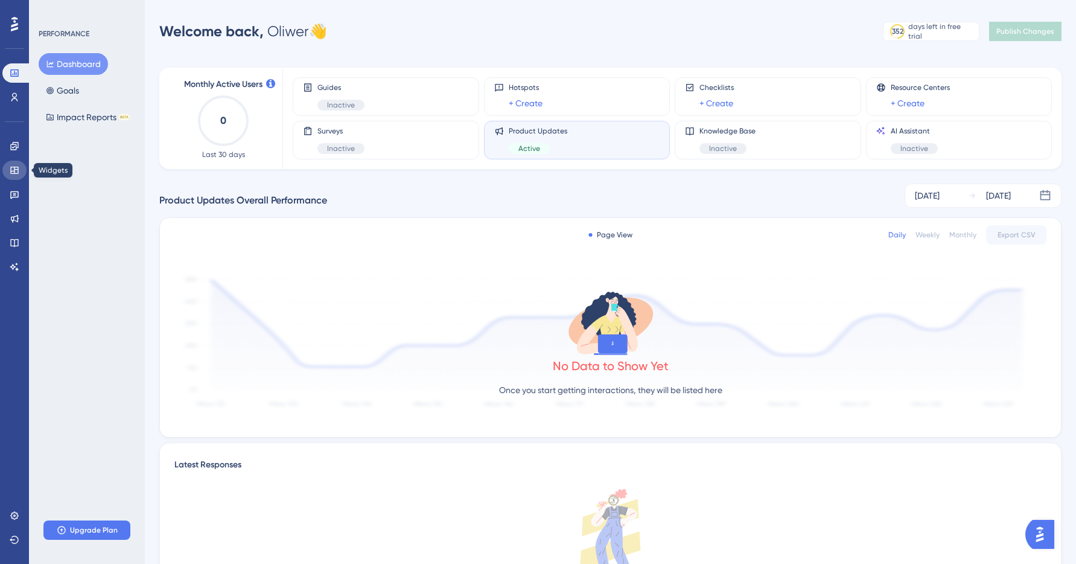
click at [17, 168] on icon at bounding box center [15, 170] width 10 height 10
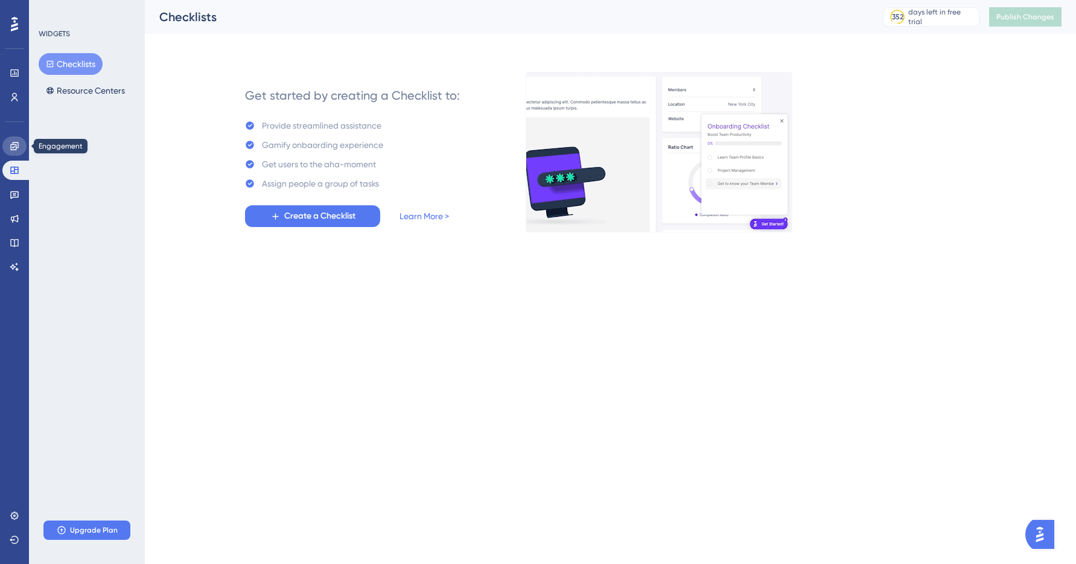
click at [21, 146] on link at bounding box center [14, 145] width 24 height 19
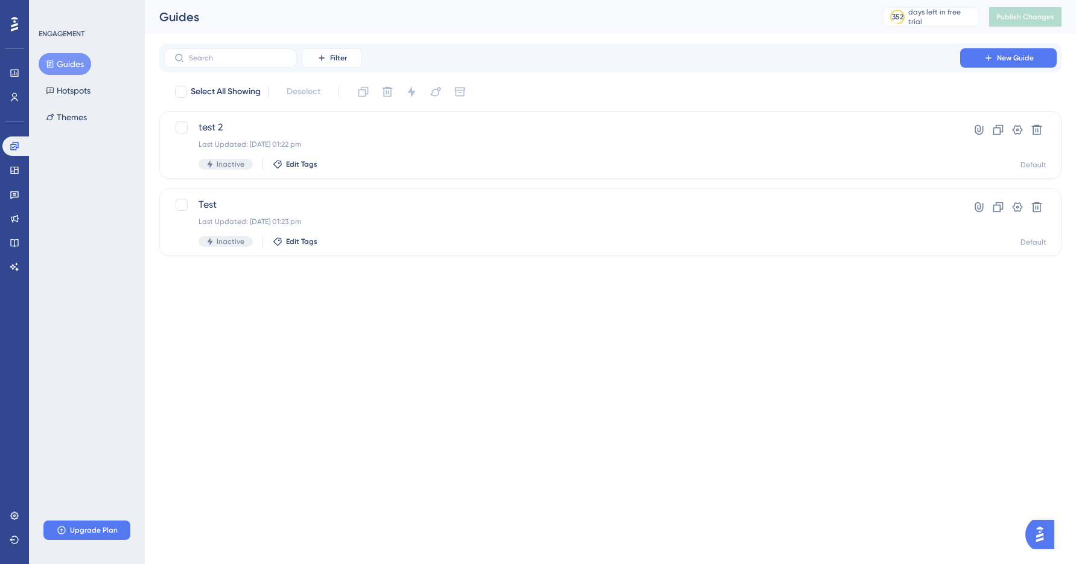
click at [13, 206] on div "Engagement Widgets Feedback Product Updates Knowledge Base AI Assistant" at bounding box center [14, 206] width 24 height 140
click at [13, 211] on link at bounding box center [14, 218] width 24 height 19
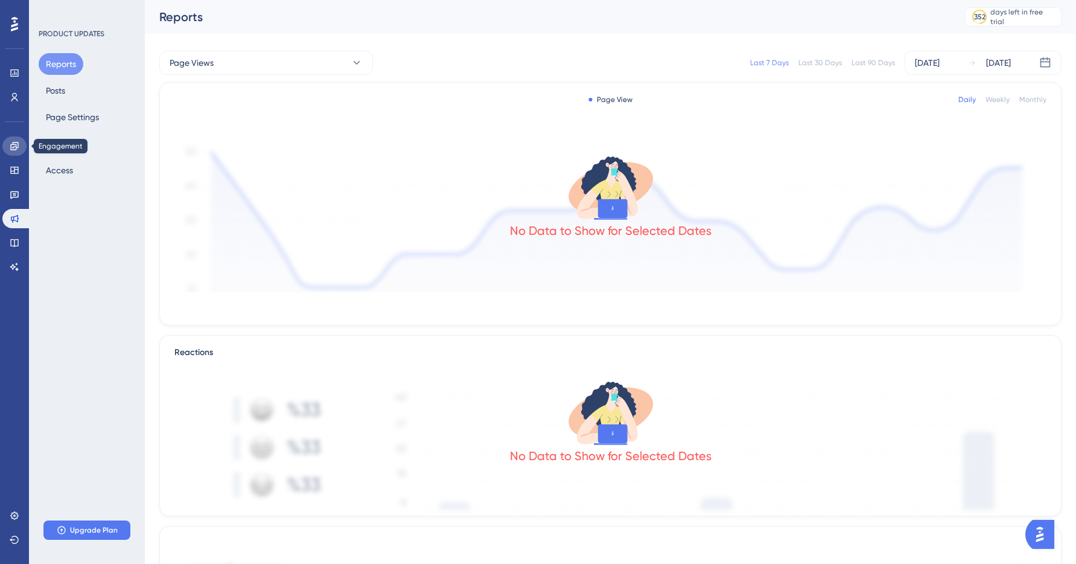
click at [16, 150] on icon at bounding box center [15, 146] width 10 height 10
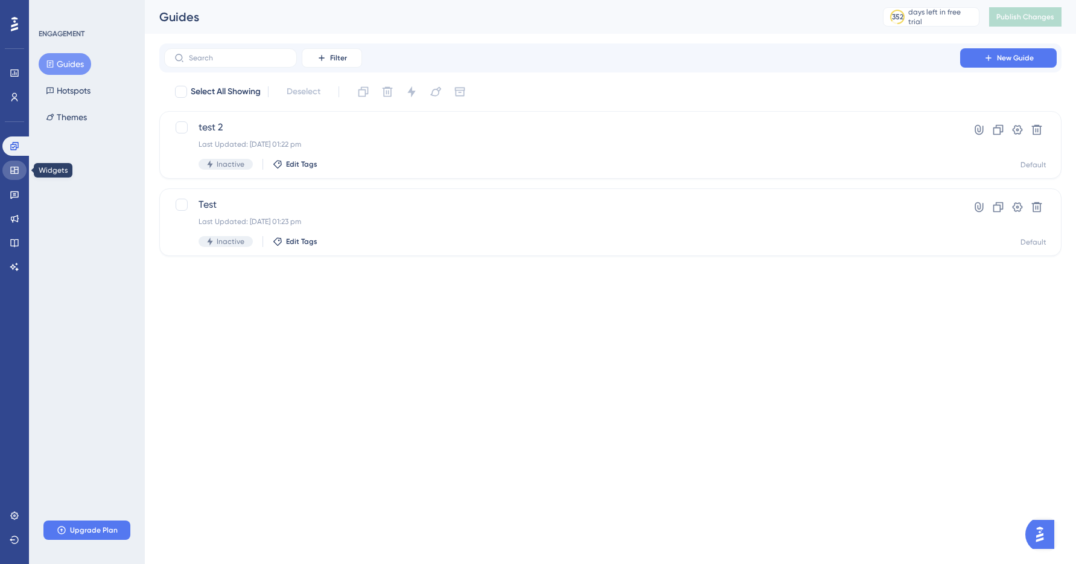
click at [14, 168] on icon at bounding box center [14, 170] width 8 height 7
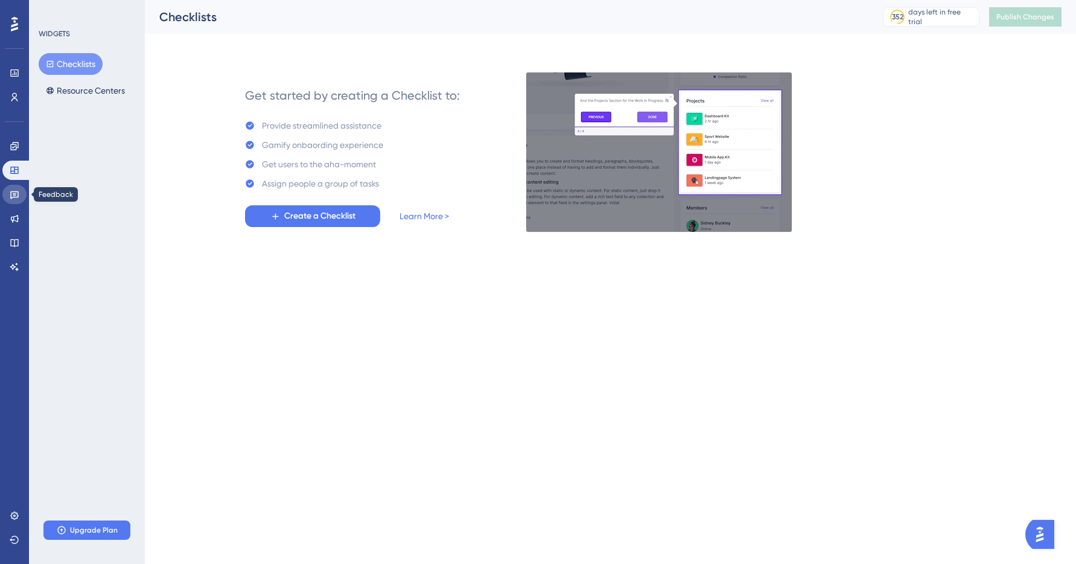
click at [13, 191] on icon at bounding box center [14, 195] width 8 height 8
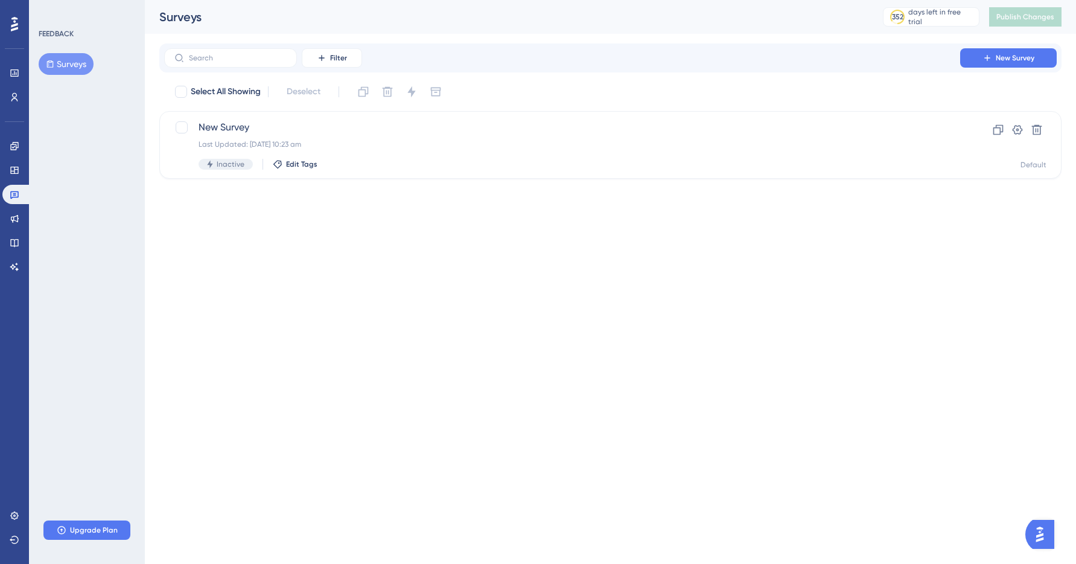
click at [13, 28] on icon at bounding box center [14, 24] width 7 height 16
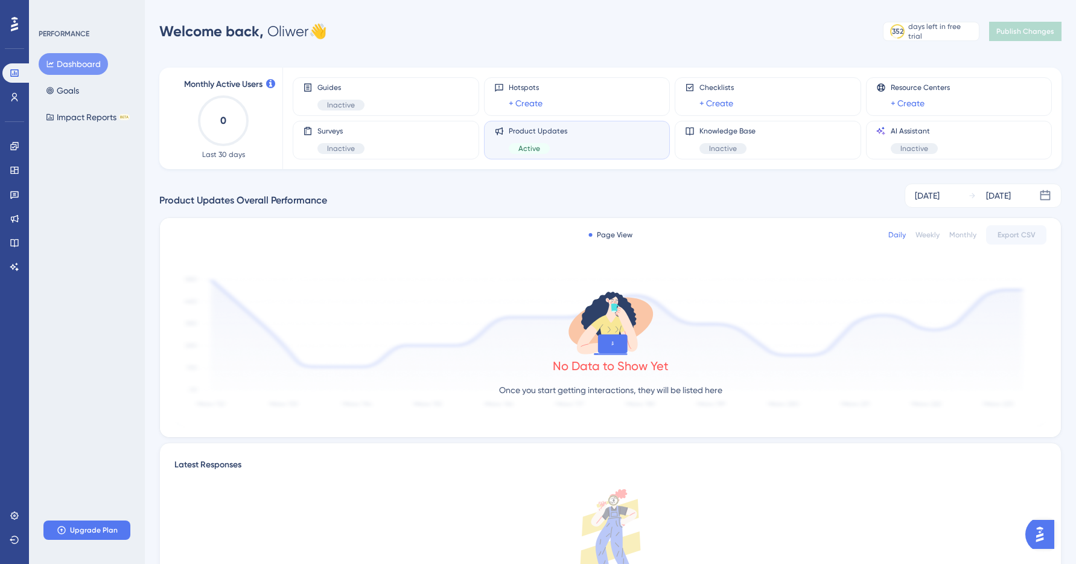
click at [612, 141] on div "Product Updates Active" at bounding box center [577, 140] width 166 height 28
click at [544, 127] on span "Product Updates" at bounding box center [538, 131] width 59 height 10
click at [12, 221] on icon at bounding box center [15, 219] width 8 height 8
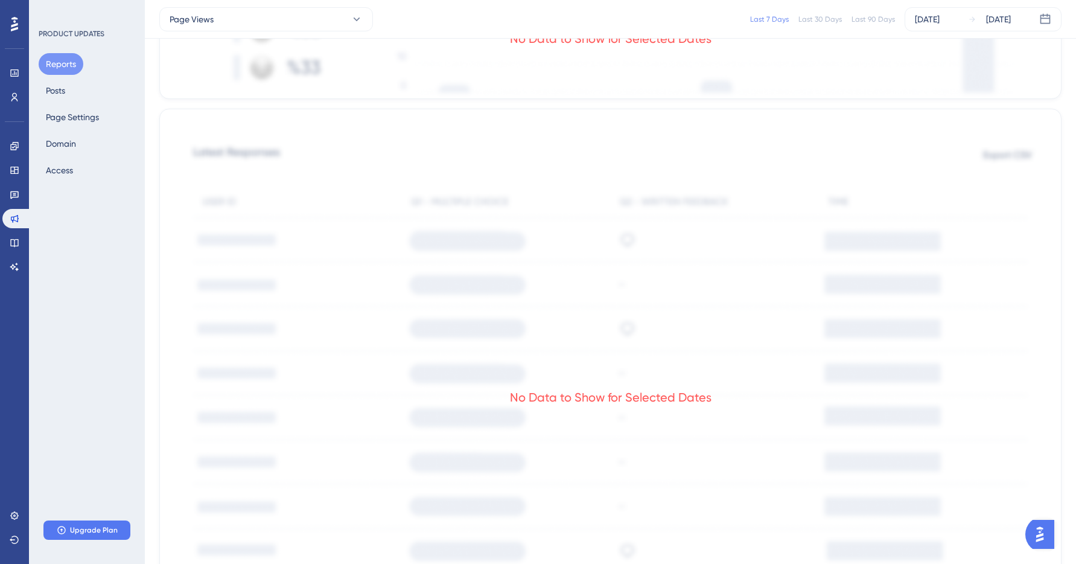
scroll to position [257, 0]
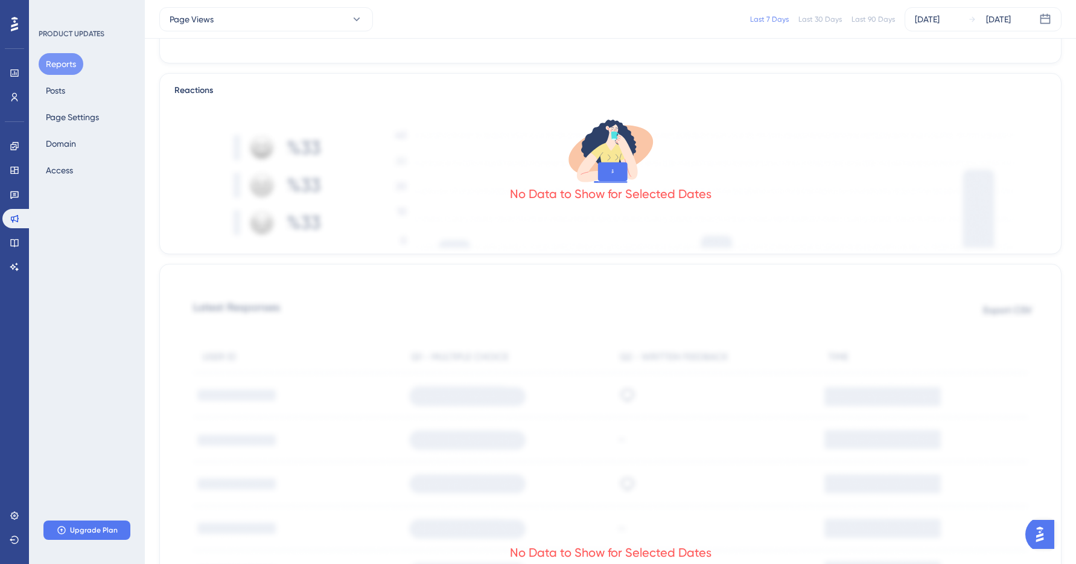
click at [80, 105] on div "Reports Posts Page Settings Domain Access" at bounding box center [88, 117] width 98 height 128
click at [76, 94] on div "Reports Posts Page Settings Domain Access" at bounding box center [88, 117] width 98 height 128
click at [62, 92] on button "Posts" at bounding box center [56, 91] width 34 height 22
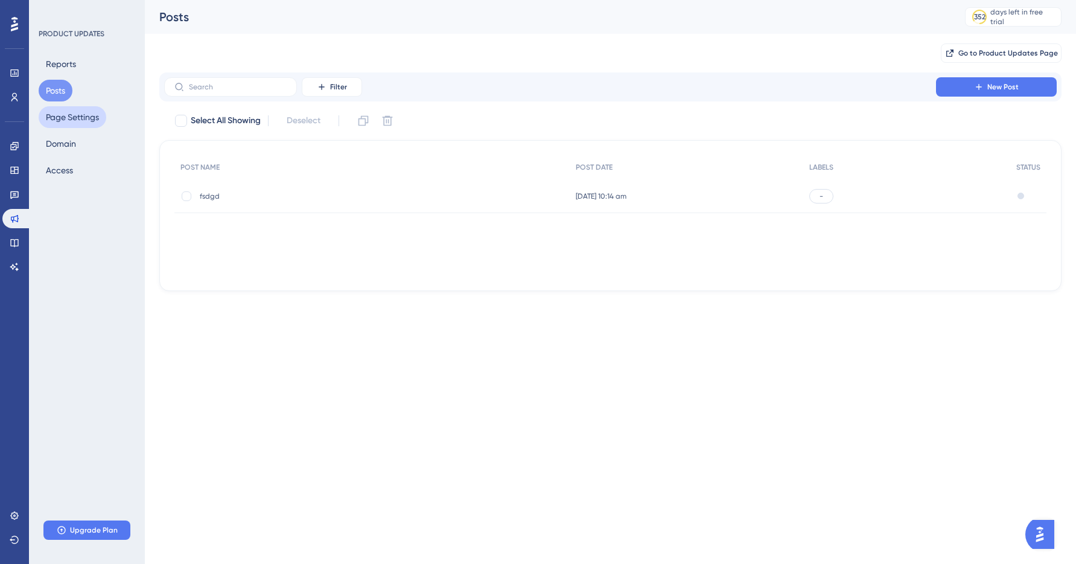
click at [64, 116] on button "Page Settings" at bounding box center [73, 117] width 68 height 22
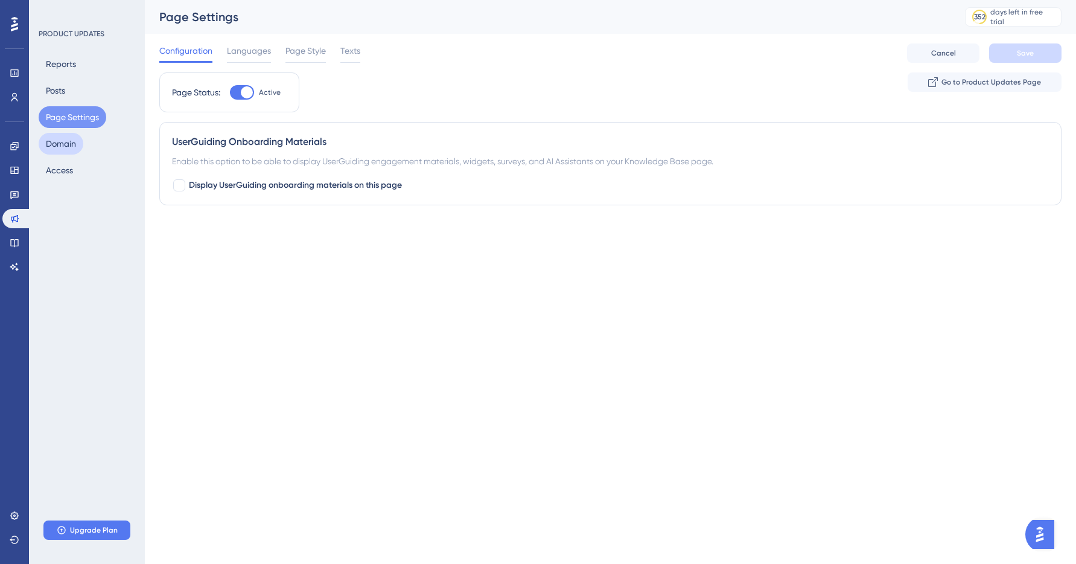
click at [75, 138] on button "Domain" at bounding box center [61, 144] width 45 height 22
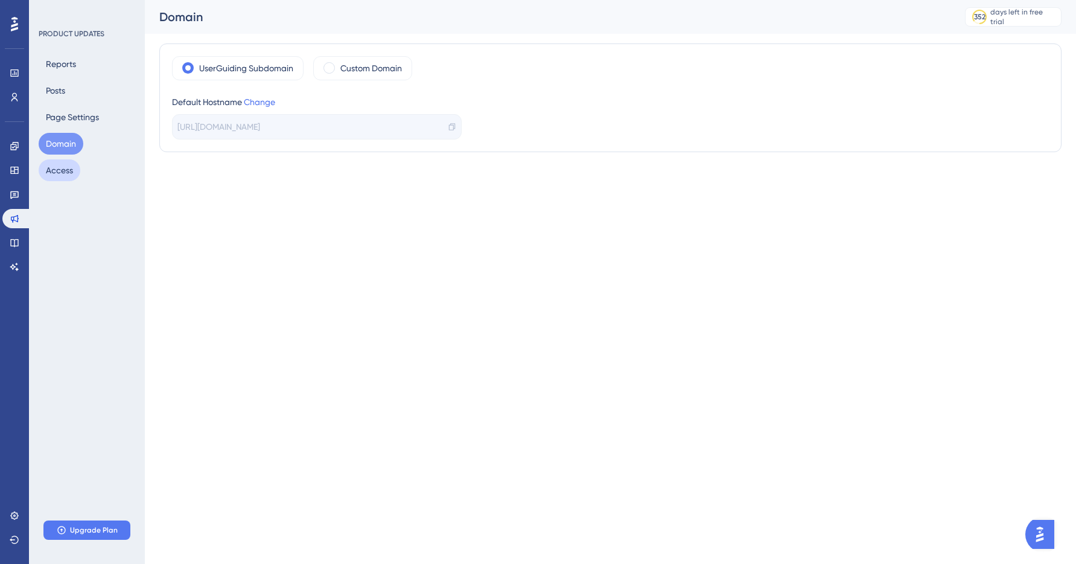
click at [72, 165] on button "Access" at bounding box center [60, 170] width 42 height 22
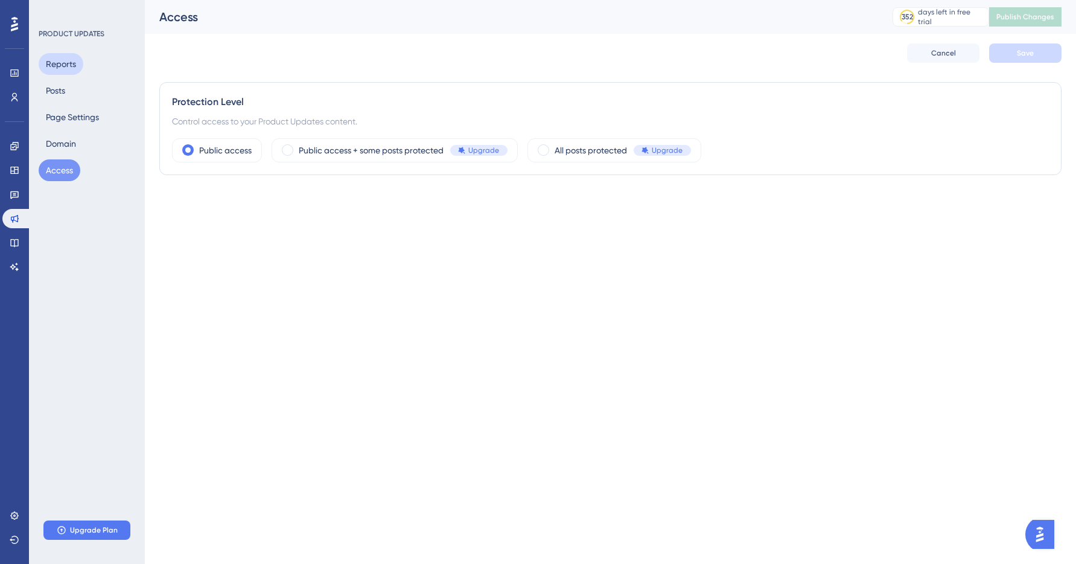
click at [65, 64] on button "Reports" at bounding box center [61, 64] width 45 height 22
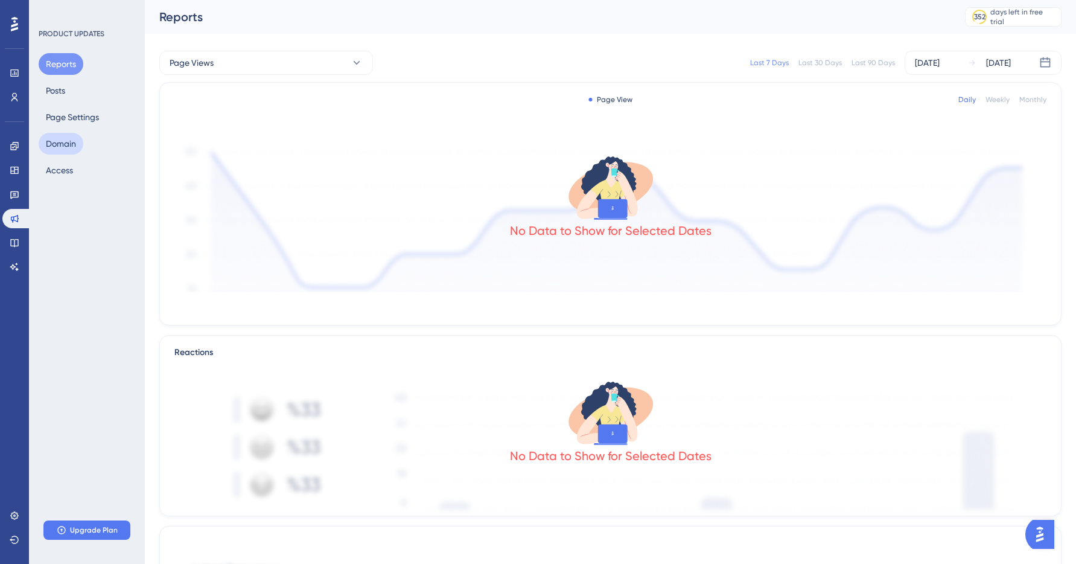
click at [62, 142] on button "Domain" at bounding box center [61, 144] width 45 height 22
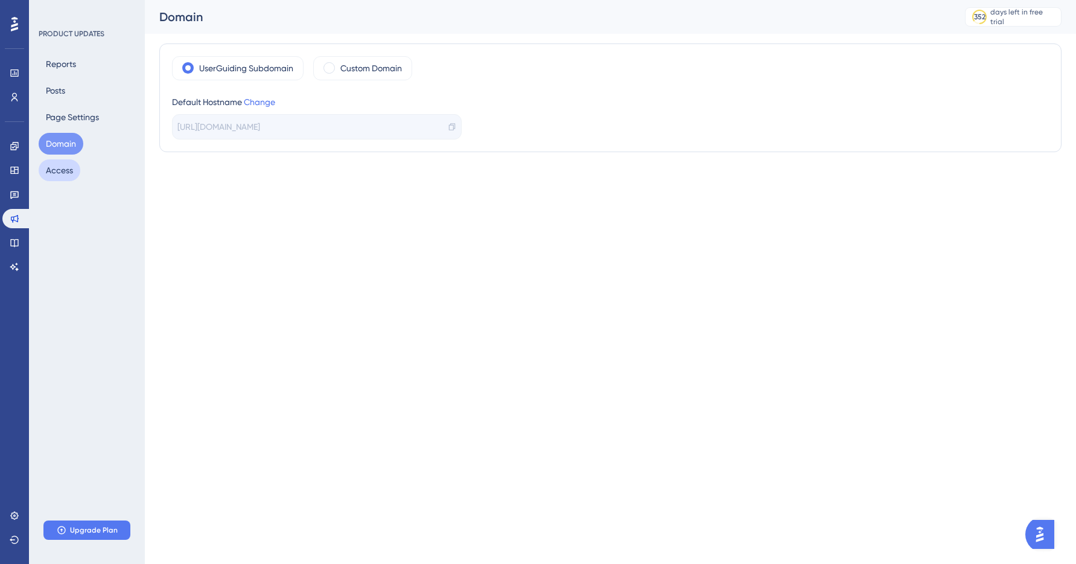
click at [62, 165] on button "Access" at bounding box center [60, 170] width 42 height 22
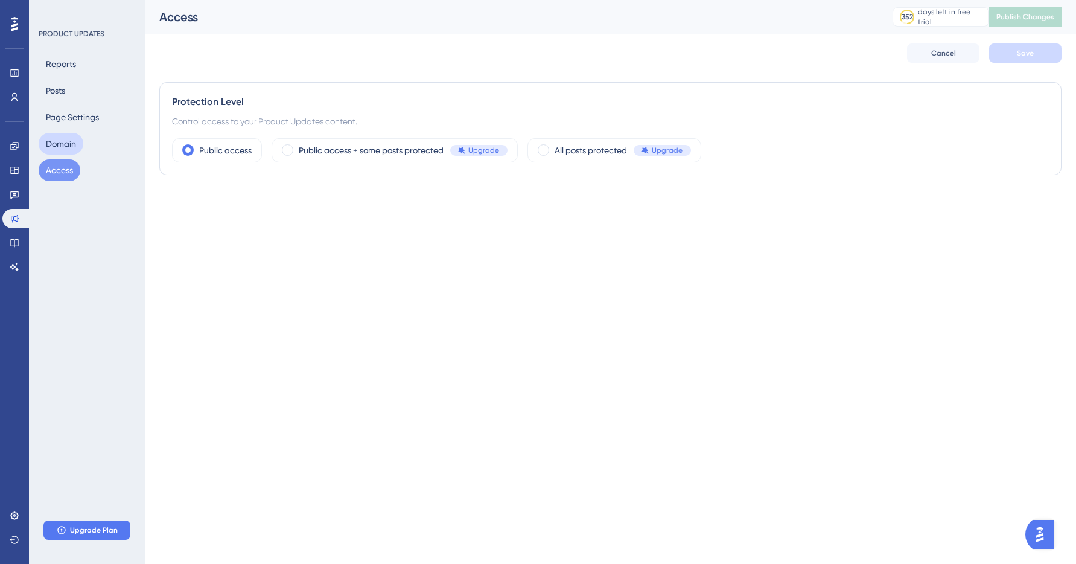
click at [71, 146] on button "Domain" at bounding box center [61, 144] width 45 height 22
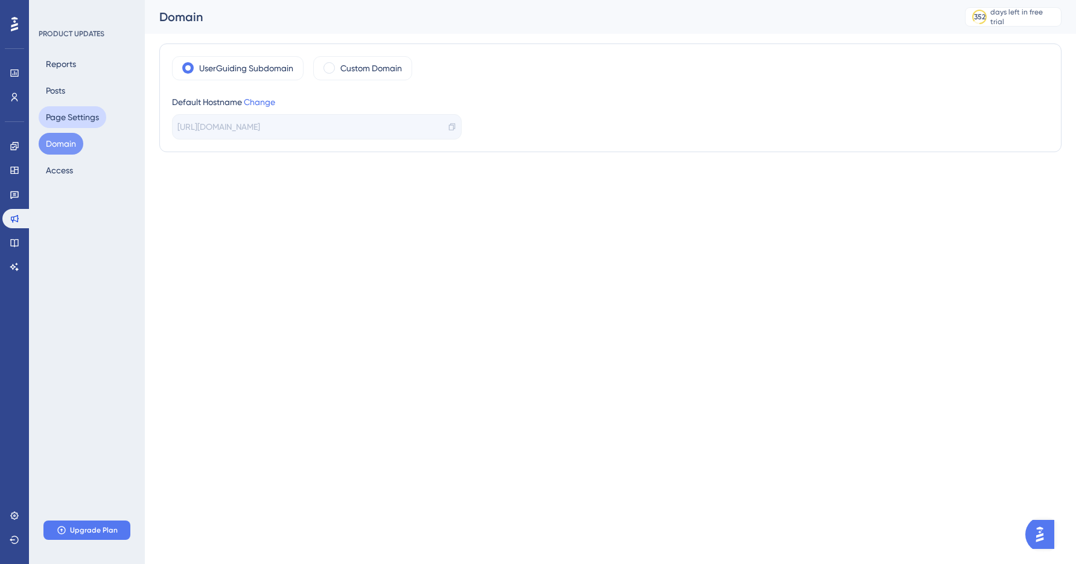
click at [62, 116] on button "Page Settings" at bounding box center [73, 117] width 68 height 22
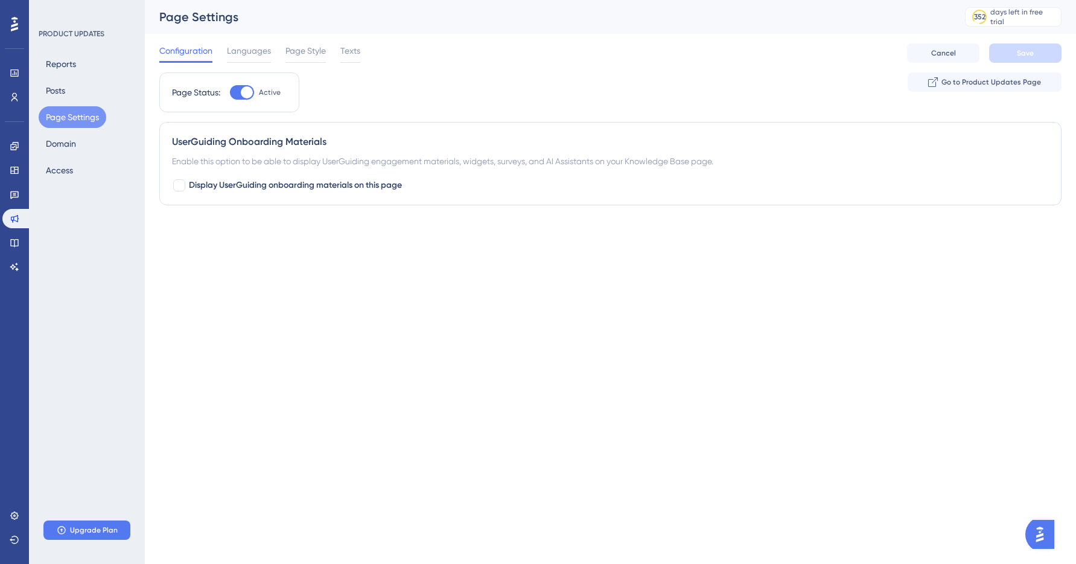
click at [230, 94] on div at bounding box center [242, 92] width 24 height 14
click at [230, 93] on input "Active" at bounding box center [229, 92] width 1 height 1
checkbox input "false"
click at [1012, 55] on button "Save" at bounding box center [1025, 52] width 72 height 19
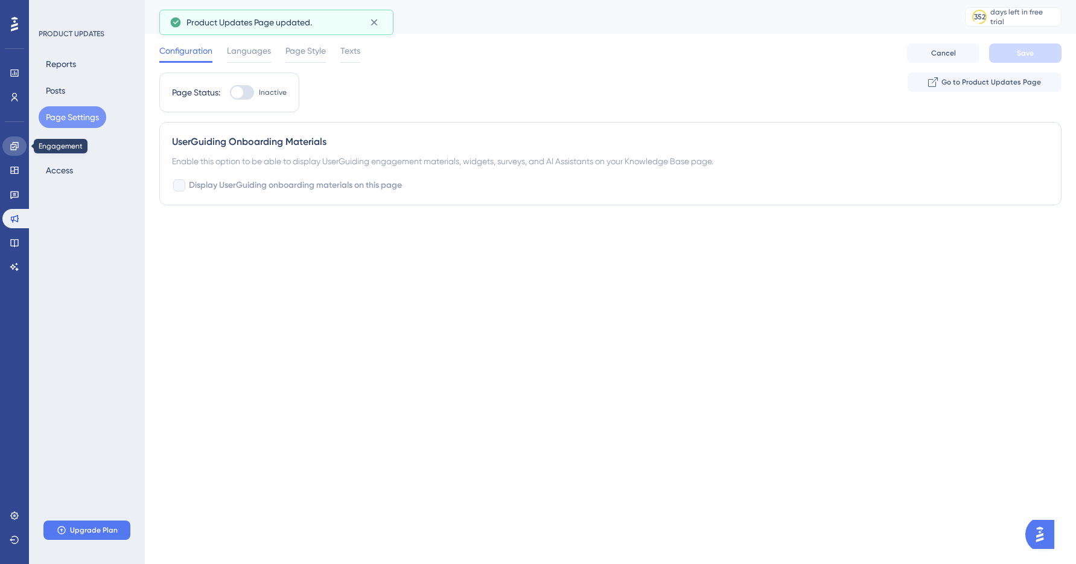
click at [8, 140] on link at bounding box center [14, 145] width 24 height 19
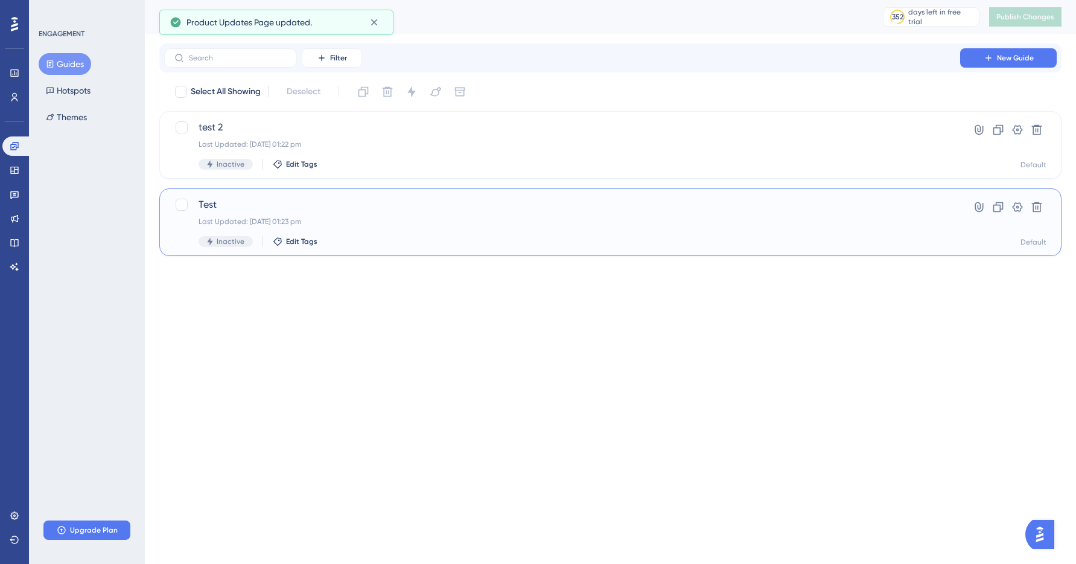
click at [316, 209] on span "Test" at bounding box center [562, 204] width 727 height 14
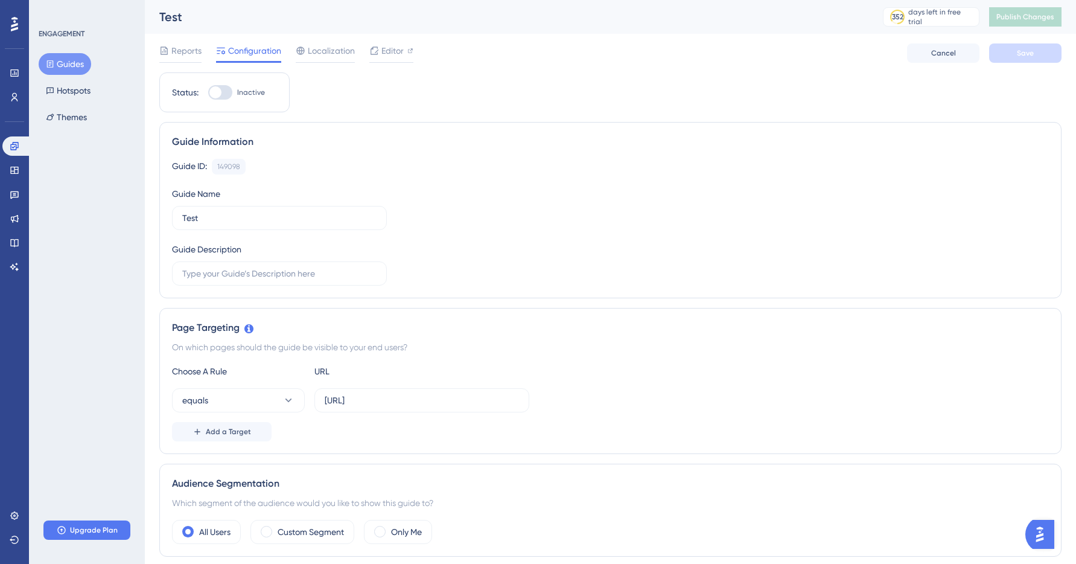
click at [224, 90] on div at bounding box center [220, 92] width 24 height 14
click at [208, 92] on input "Inactive" at bounding box center [208, 92] width 1 height 1
checkbox input "false"
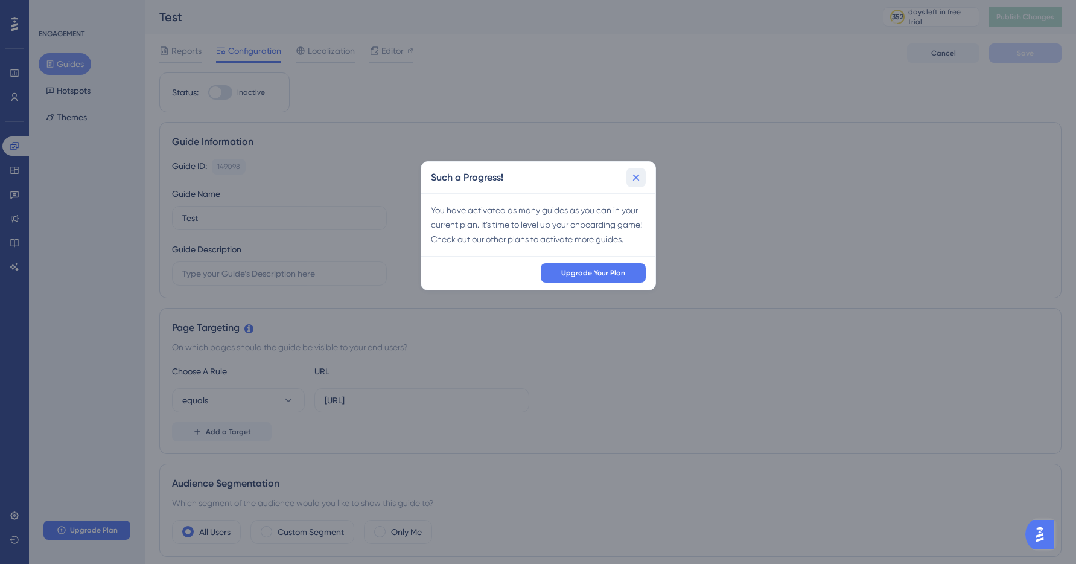
click at [634, 175] on icon at bounding box center [636, 177] width 12 height 12
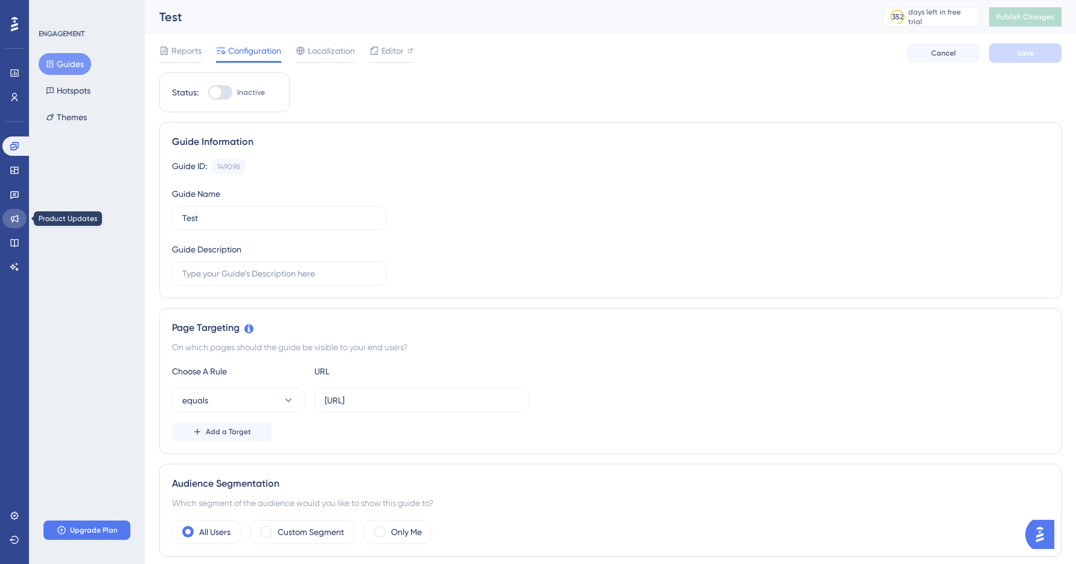
click at [14, 215] on icon at bounding box center [15, 219] width 10 height 10
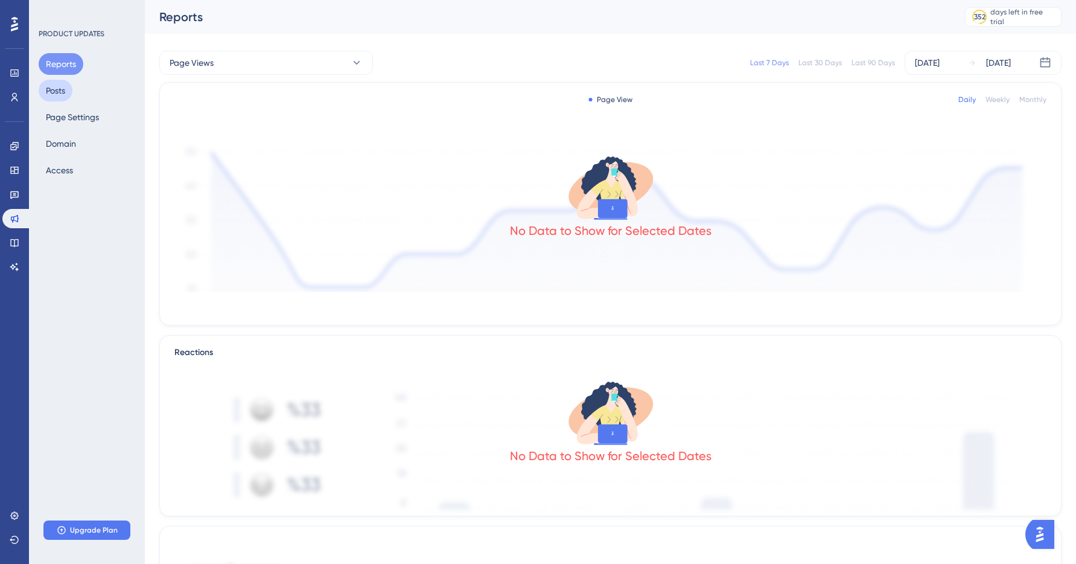
click at [56, 91] on button "Posts" at bounding box center [56, 91] width 34 height 22
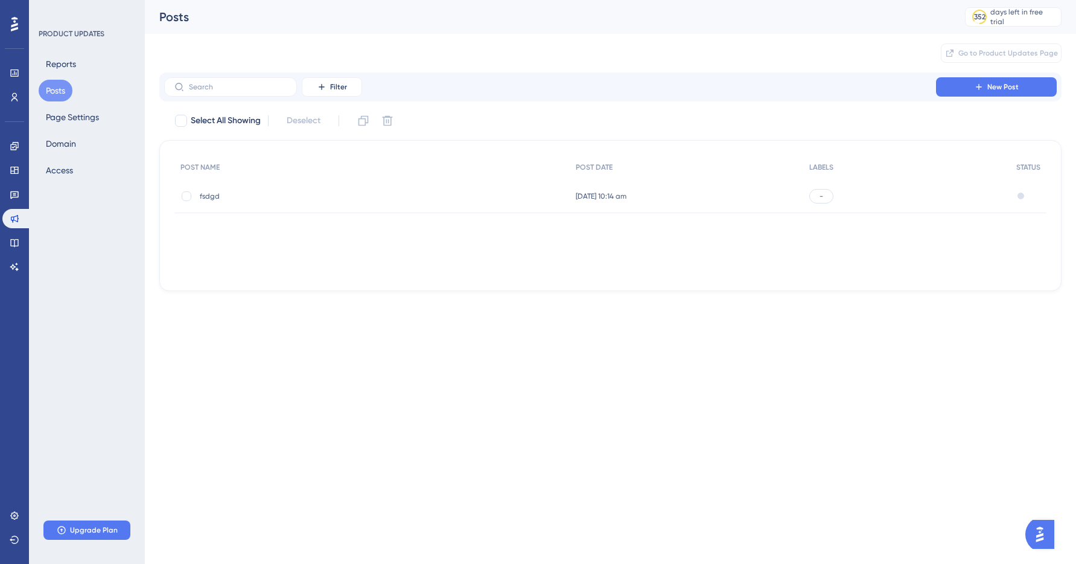
click at [385, 198] on span "fsdgd" at bounding box center [296, 196] width 193 height 10
click at [70, 113] on button "Page Settings" at bounding box center [73, 117] width 68 height 22
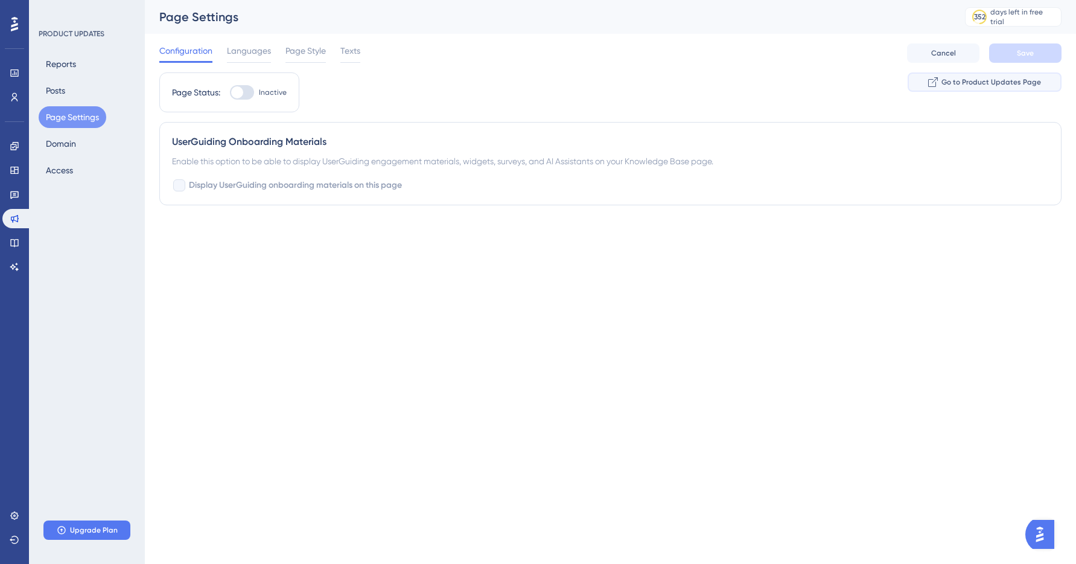
click at [966, 86] on span "Go to Product Updates Page" at bounding box center [991, 82] width 100 height 10
click at [54, 136] on button "Domain" at bounding box center [61, 144] width 45 height 22
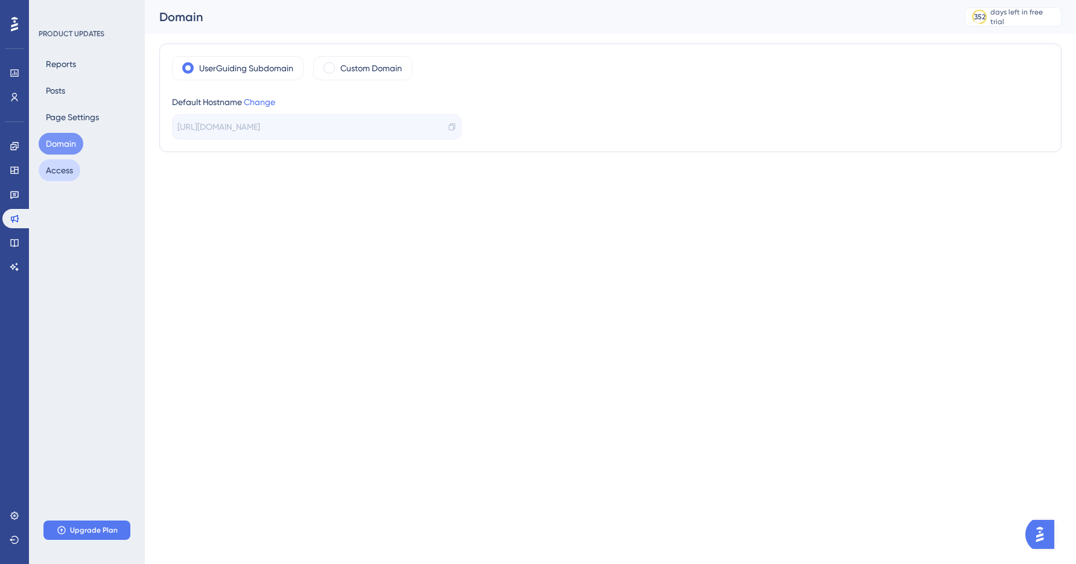
click at [56, 171] on button "Access" at bounding box center [60, 170] width 42 height 22
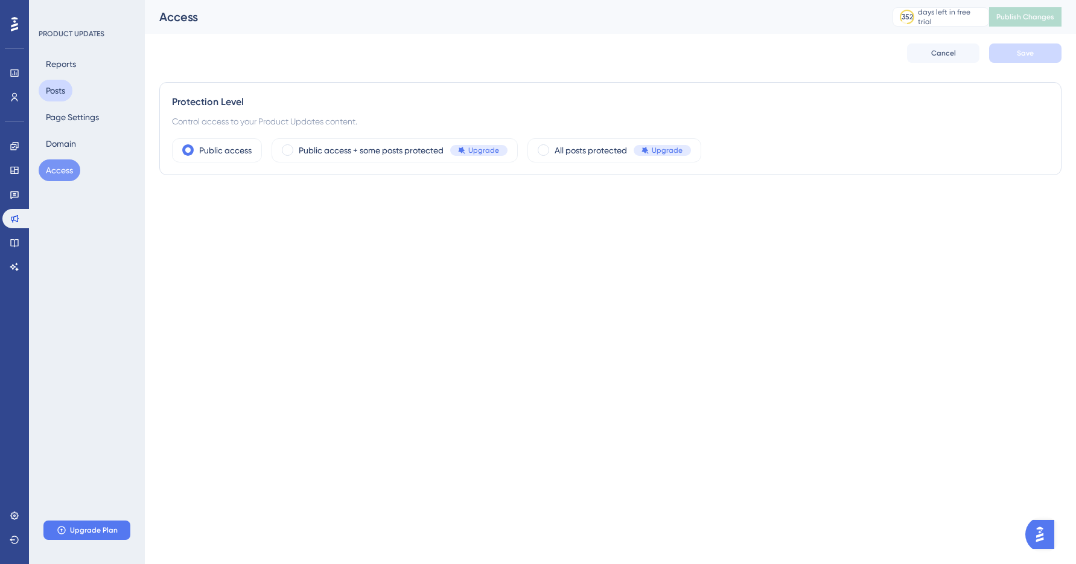
click at [72, 91] on button "Posts" at bounding box center [56, 91] width 34 height 22
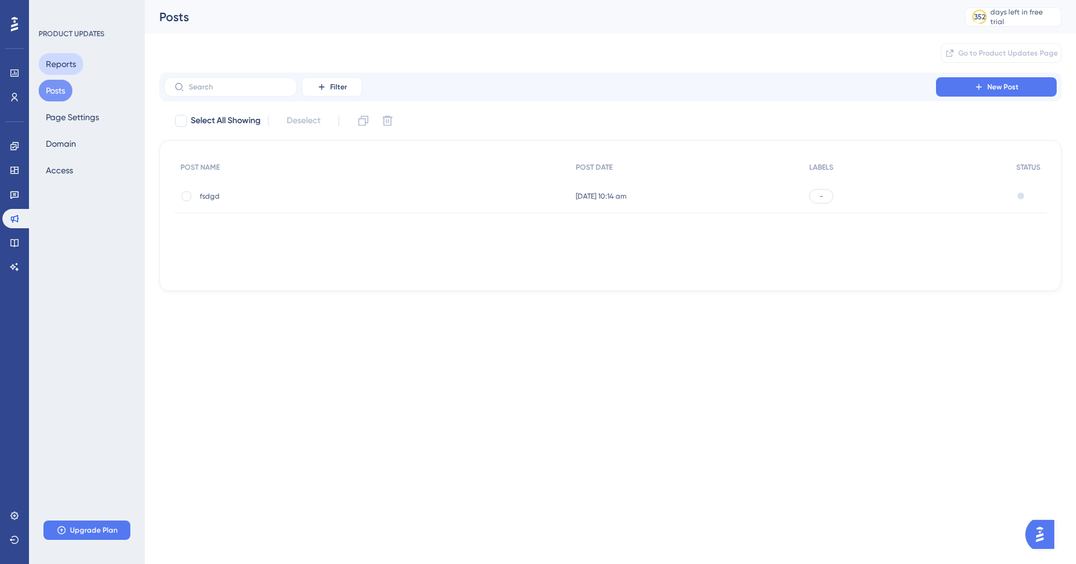
click at [59, 62] on button "Reports" at bounding box center [61, 64] width 45 height 22
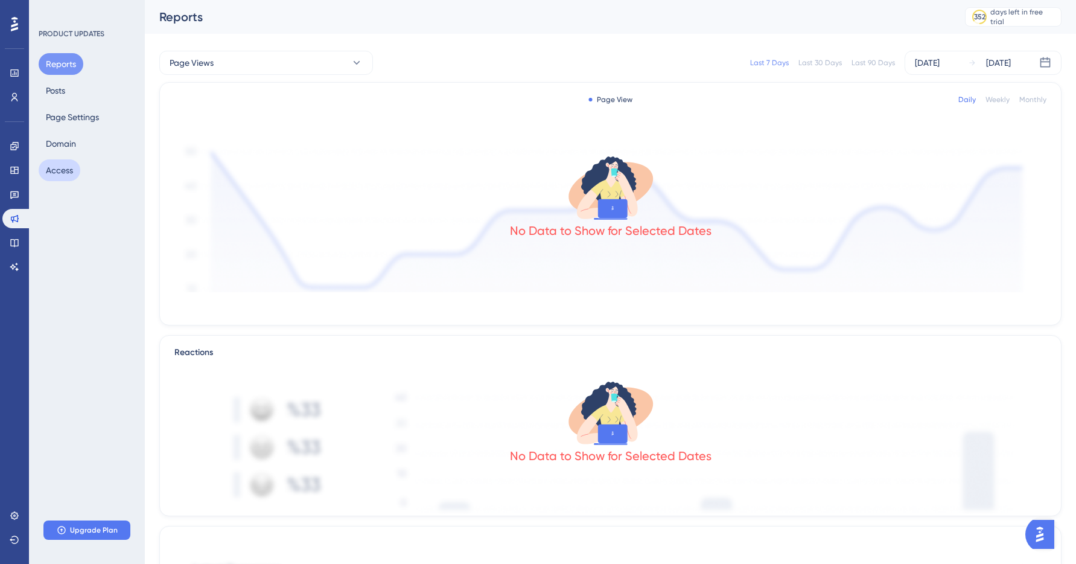
click at [74, 169] on button "Access" at bounding box center [60, 170] width 42 height 22
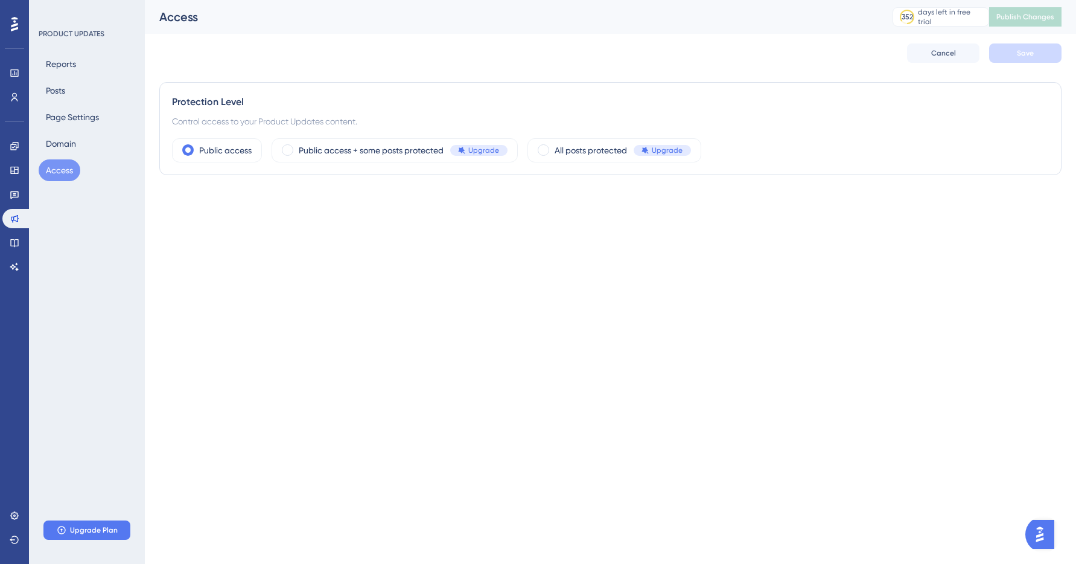
click at [97, 148] on div "Reports Posts Page Settings Domain Access" at bounding box center [88, 117] width 98 height 128
click at [82, 147] on div "Reports Posts Page Settings Domain Access" at bounding box center [88, 117] width 98 height 128
click at [76, 142] on button "Domain" at bounding box center [61, 144] width 45 height 22
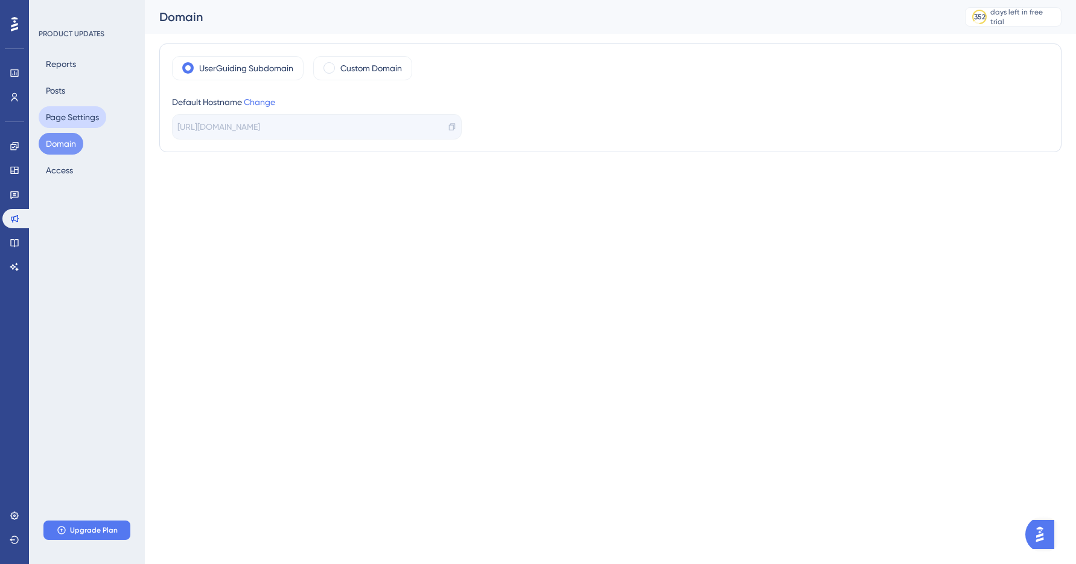
click at [81, 114] on button "Page Settings" at bounding box center [73, 117] width 68 height 22
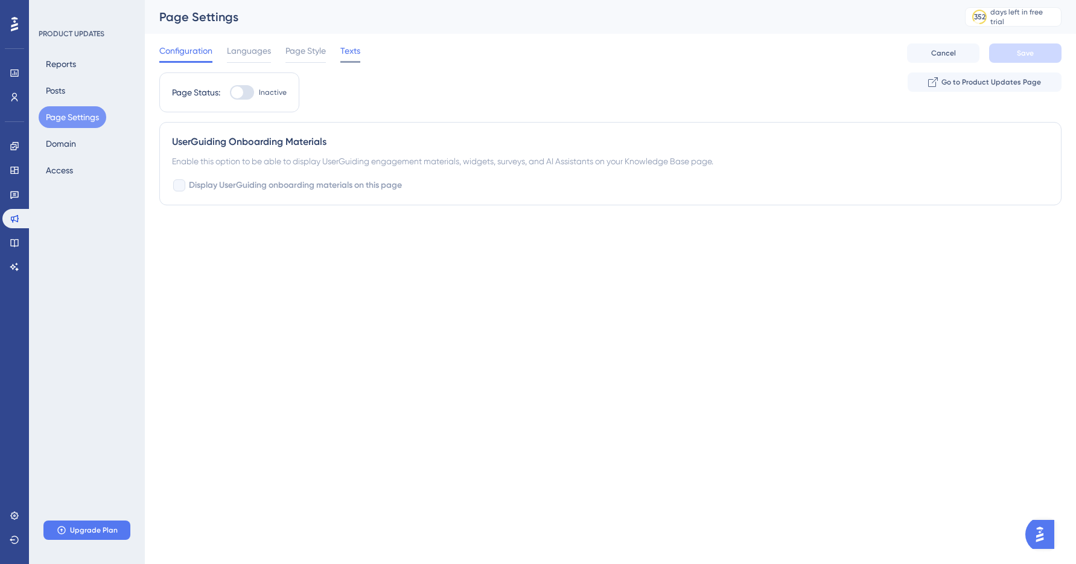
click at [342, 52] on span "Texts" at bounding box center [350, 50] width 20 height 14
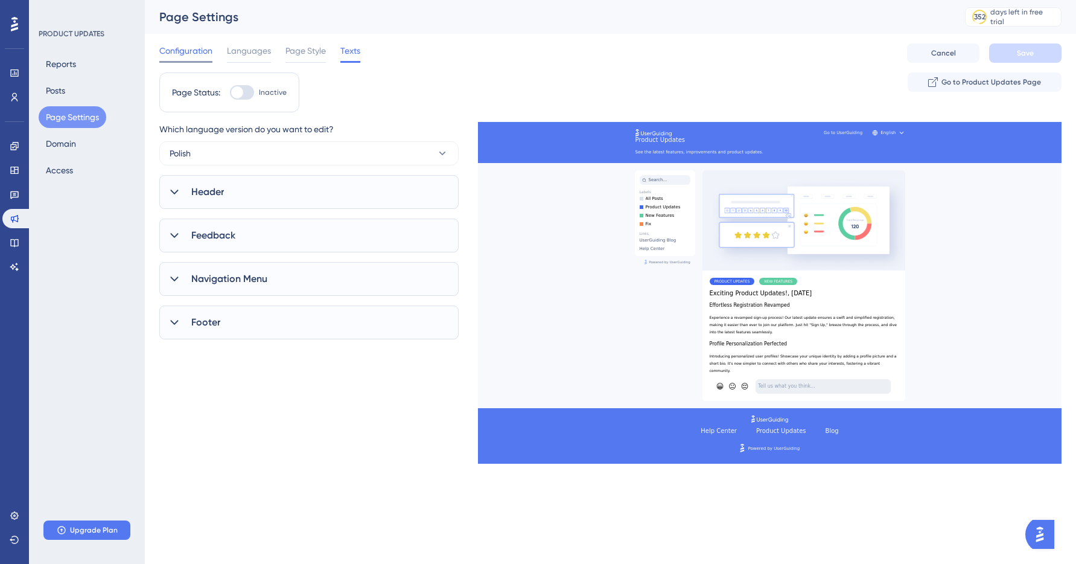
click at [191, 56] on span "Configuration" at bounding box center [185, 50] width 53 height 14
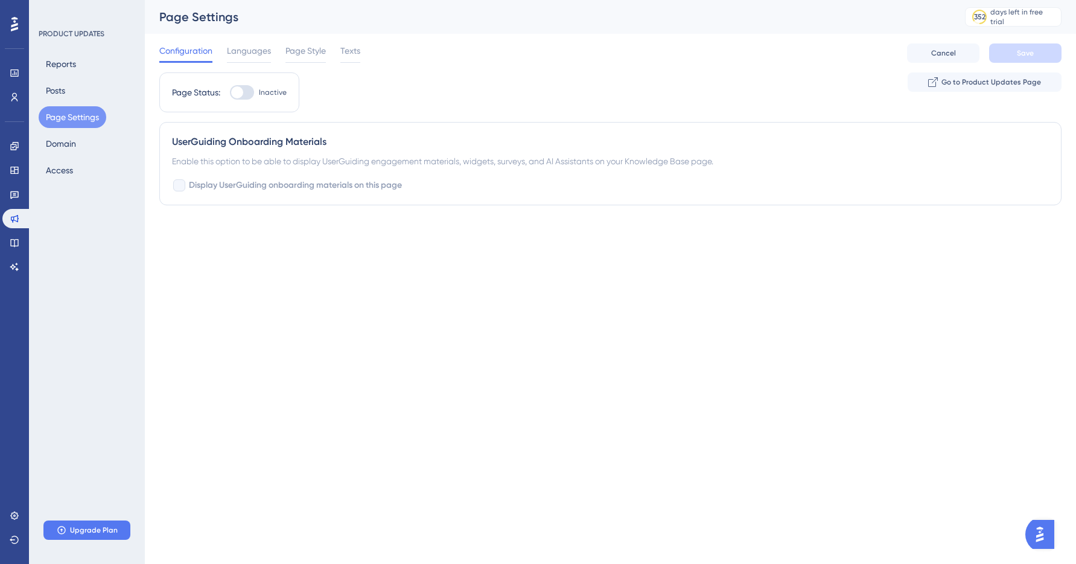
click at [72, 92] on div "Reports Posts Page Settings Domain Access" at bounding box center [88, 117] width 98 height 128
click at [62, 92] on button "Posts" at bounding box center [56, 91] width 34 height 22
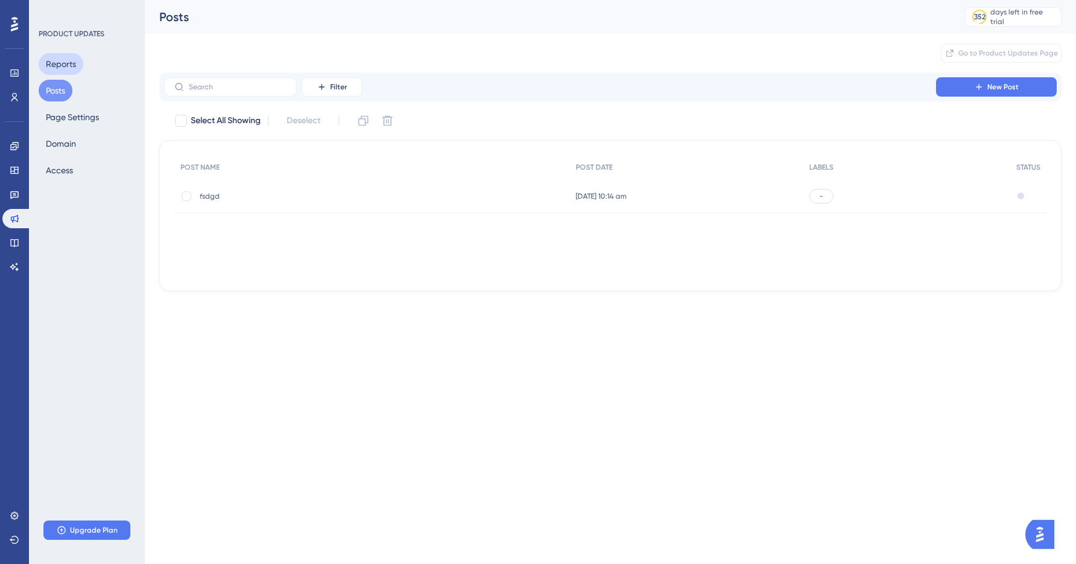
click at [69, 60] on button "Reports" at bounding box center [61, 64] width 45 height 22
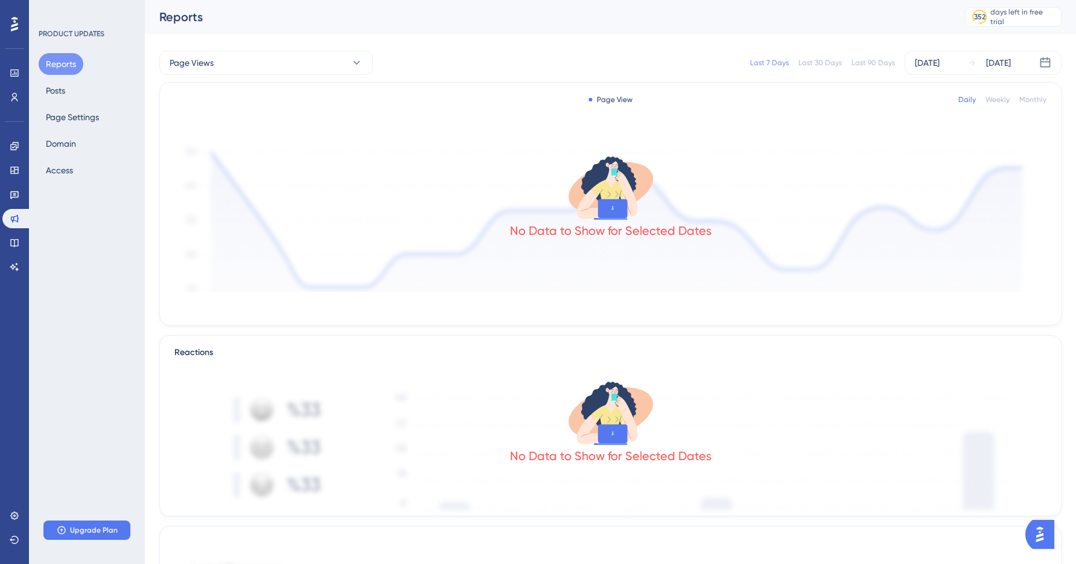
click at [80, 287] on div "PRODUCT UPDATES Reports Posts Page Settings Domain Access Upgrade Plan" at bounding box center [87, 282] width 116 height 564
click at [13, 175] on link at bounding box center [14, 169] width 24 height 19
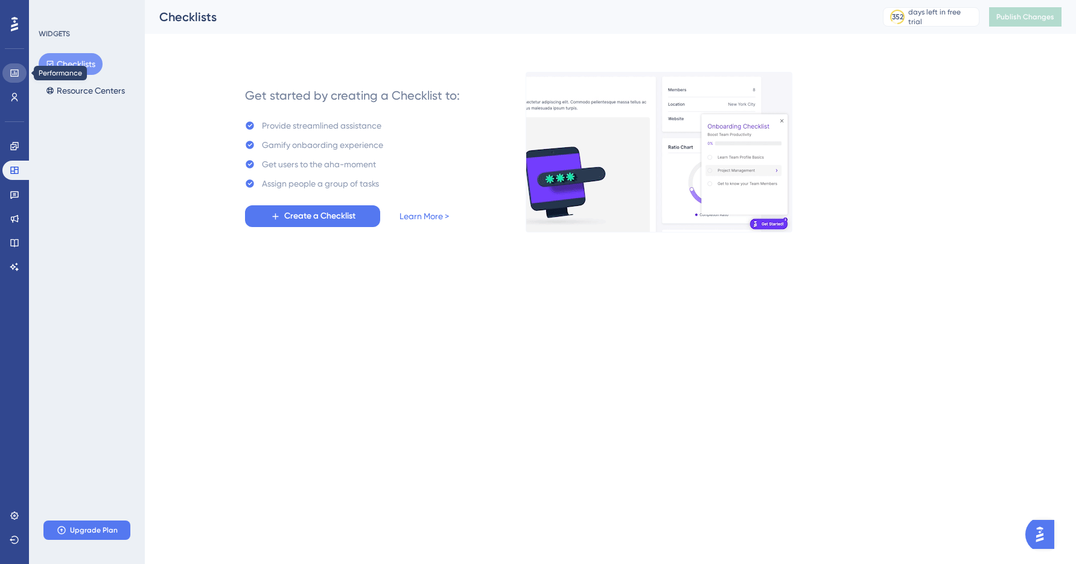
click at [10, 74] on icon at bounding box center [15, 73] width 10 height 10
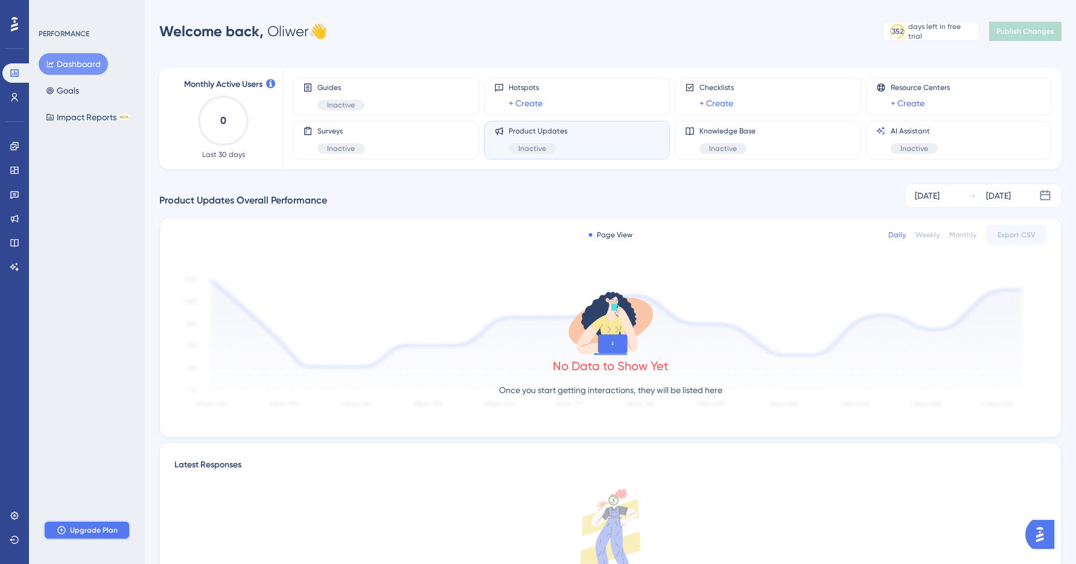
click at [114, 527] on span "Upgrade Plan" at bounding box center [94, 530] width 48 height 10
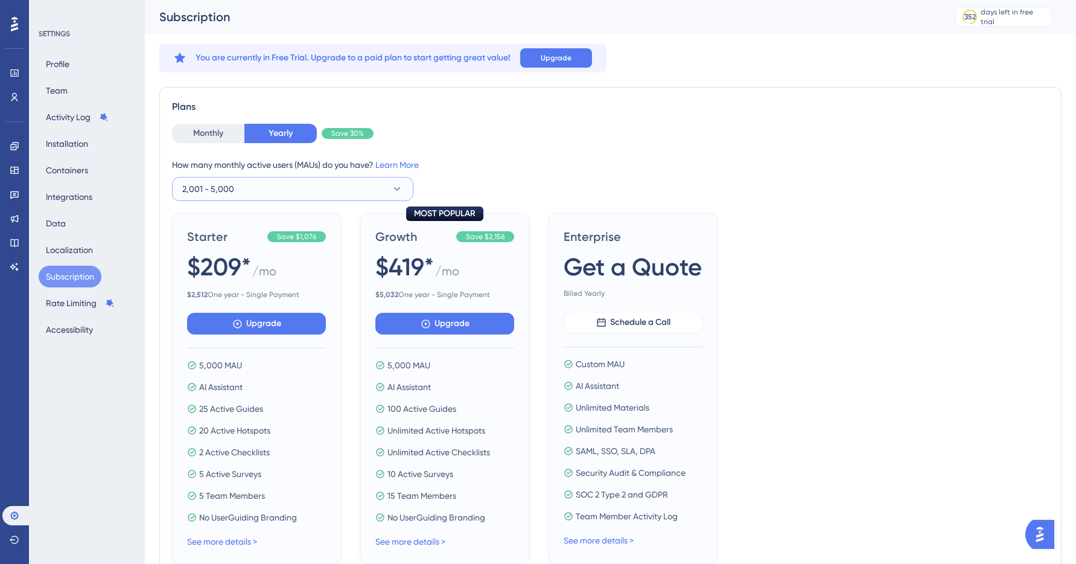
click at [221, 182] on span "2,001 - 5,000" at bounding box center [208, 189] width 52 height 14
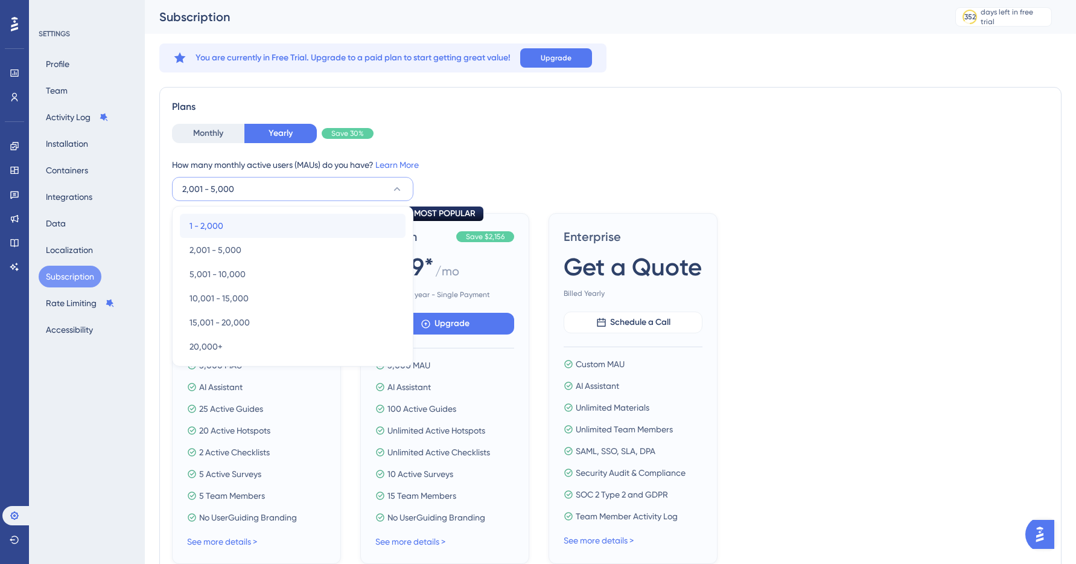
click at [247, 225] on div "1 - 2,000 1 - 2,000" at bounding box center [292, 226] width 206 height 24
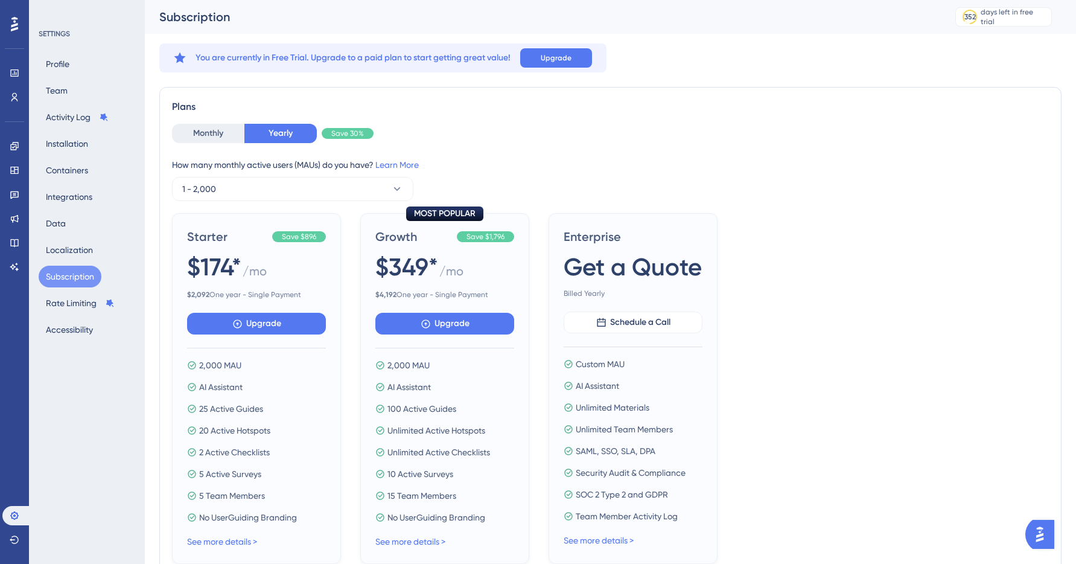
click at [489, 146] on div "Monthly Yearly Save 30% How many monthly active users (MAUs) do you have? Learn…" at bounding box center [610, 162] width 877 height 77
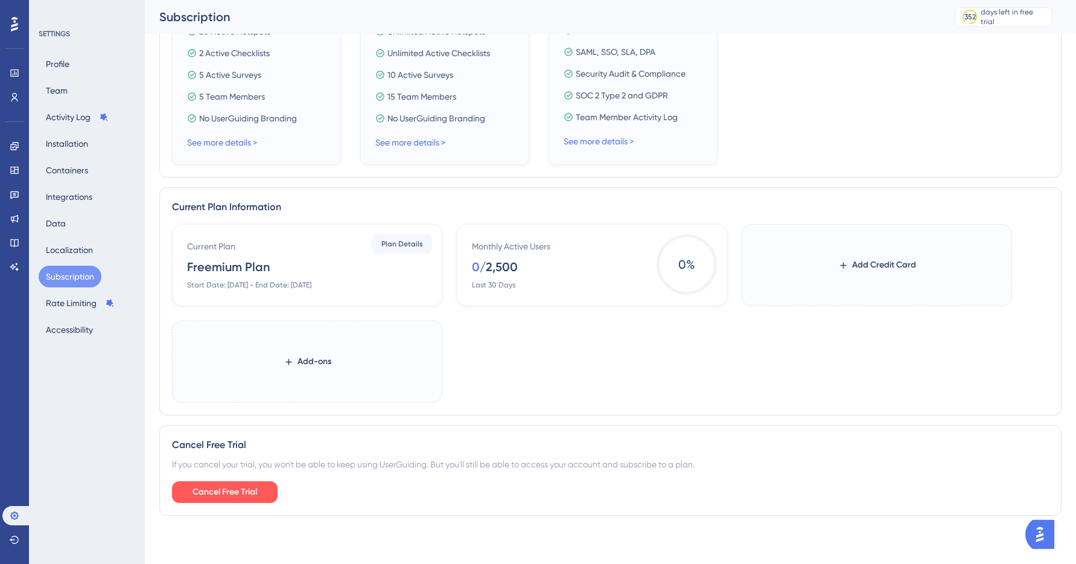
scroll to position [364, 0]
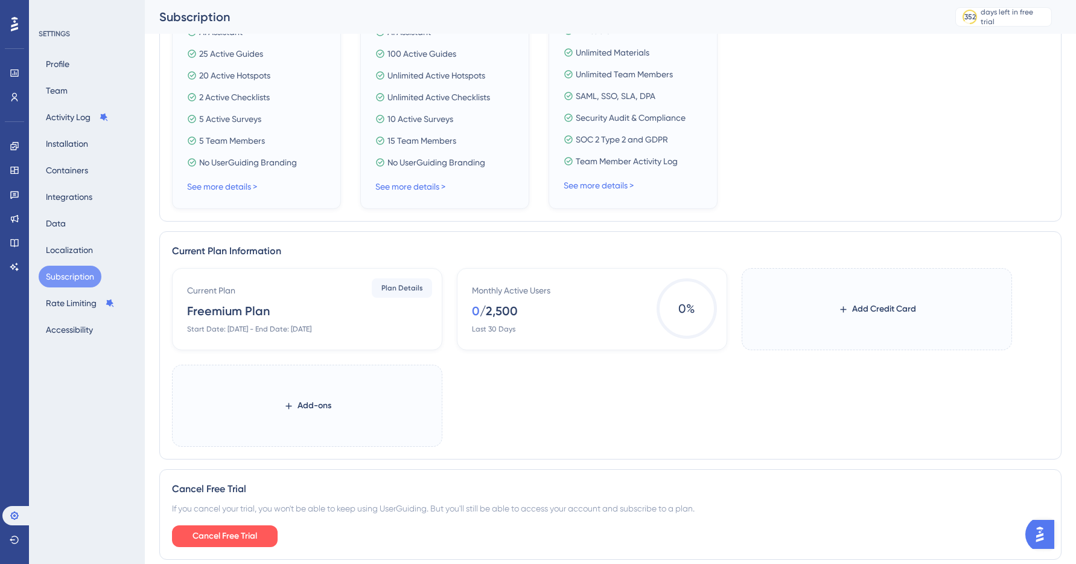
click at [314, 317] on div "Current Plan Freemium Plan Start Date: July 31, 2025 - End Date: August 28, 2026" at bounding box center [309, 308] width 245 height 51
